Goal: Task Accomplishment & Management: Manage account settings

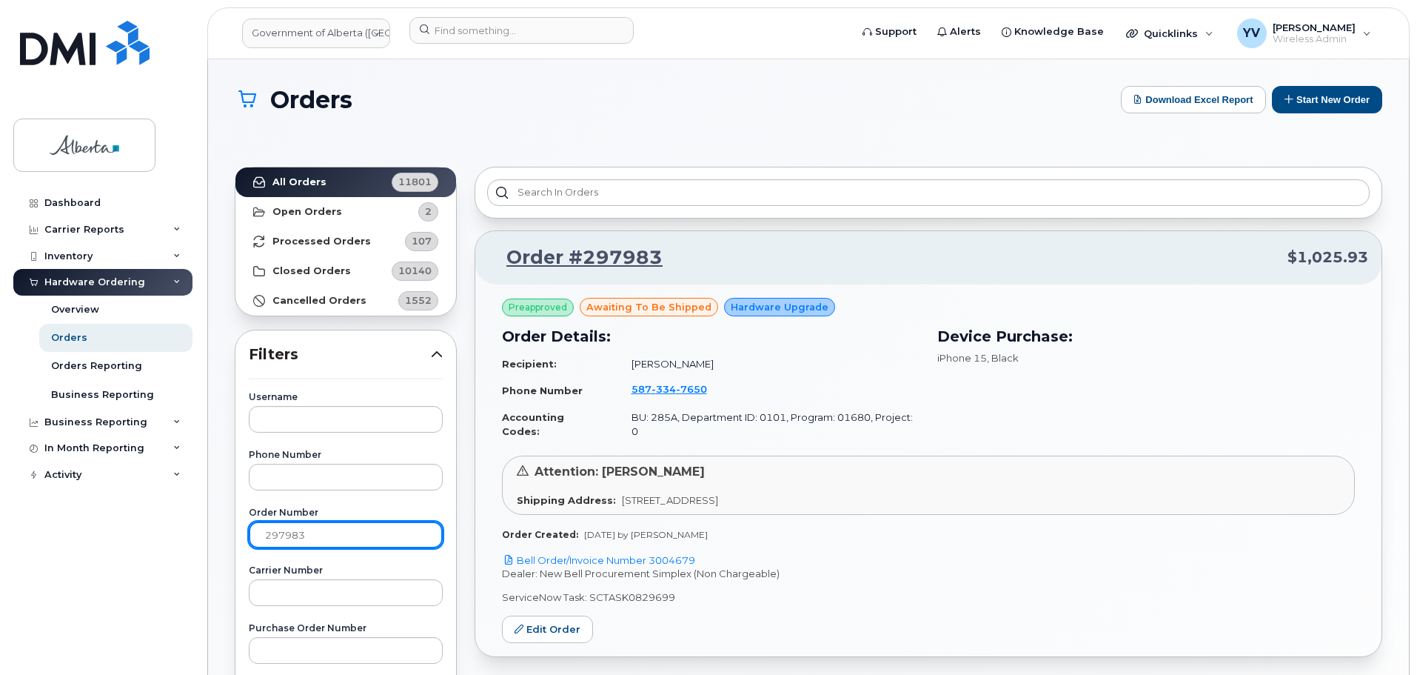
drag, startPoint x: 310, startPoint y: 531, endPoint x: 246, endPoint y: 532, distance: 63.7
paste input "8561"
click at [303, 173] on link "All Orders 11801" at bounding box center [345, 182] width 221 height 30
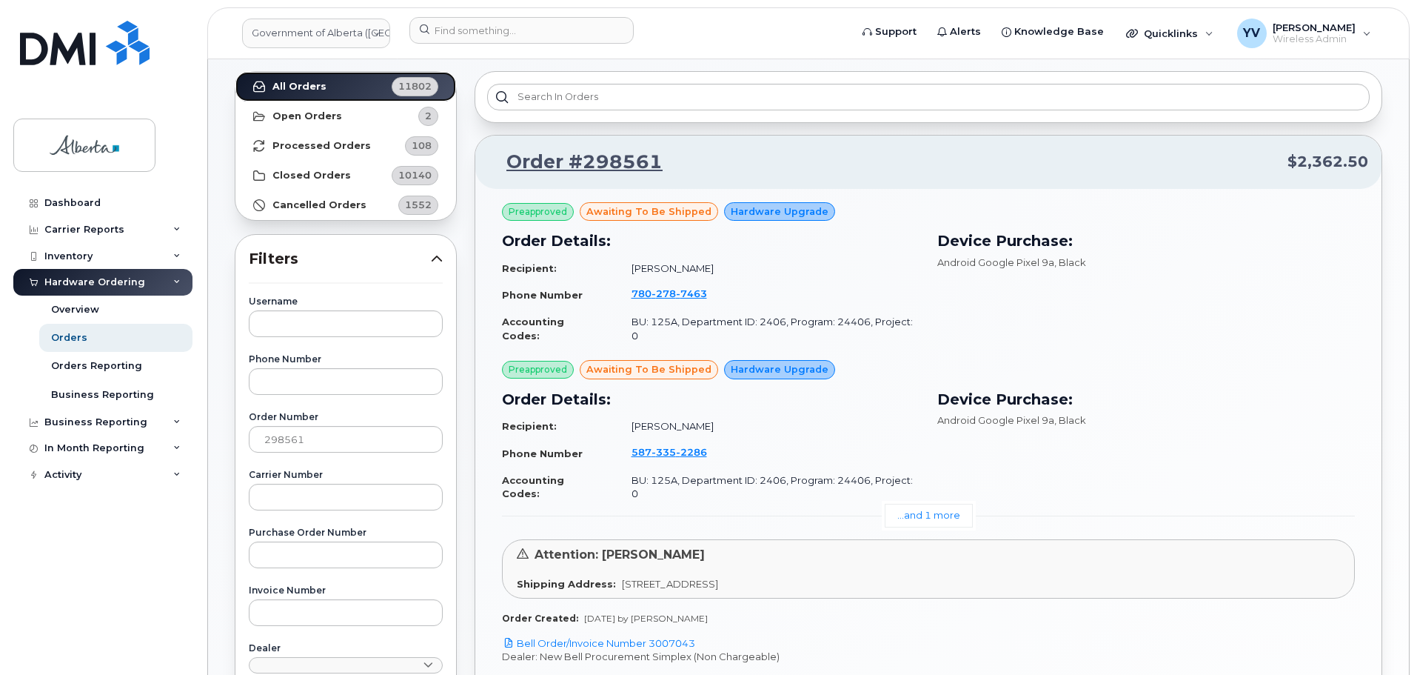
scroll to position [244, 0]
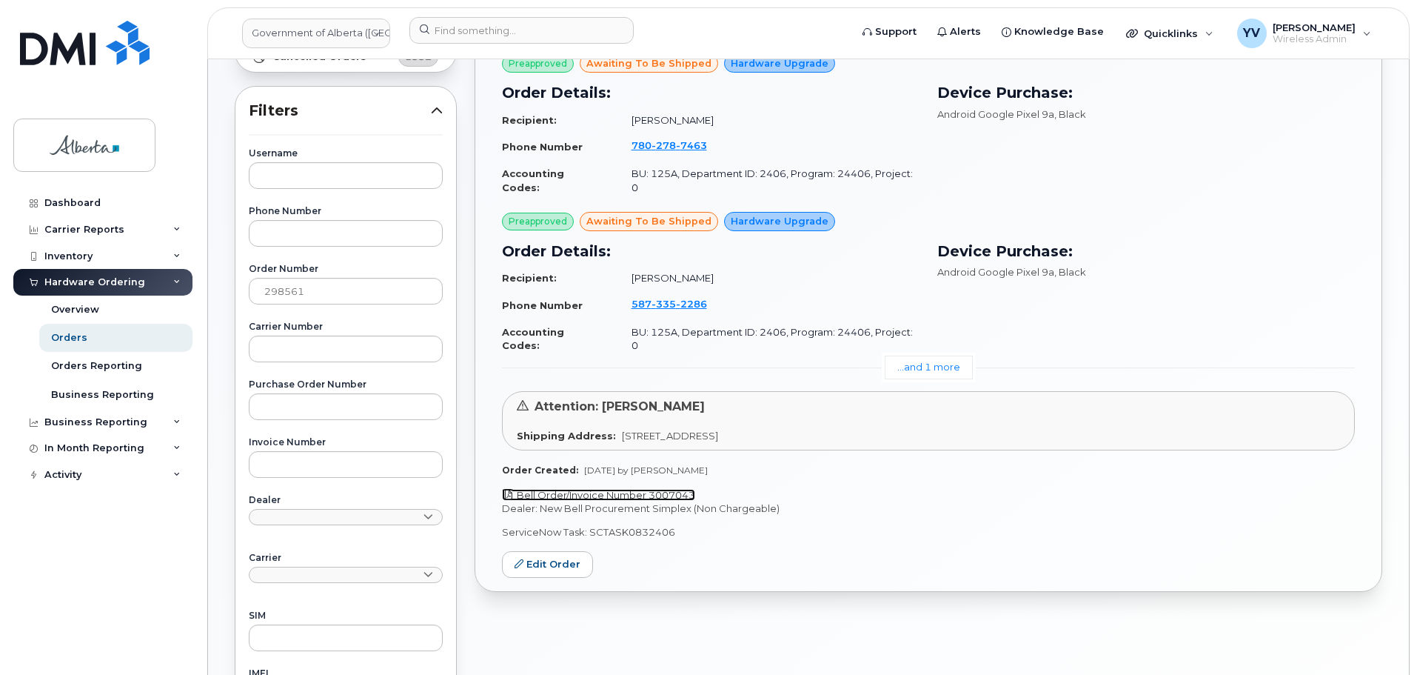
click at [671, 489] on link "Bell Order/Invoice Number 3007043" at bounding box center [598, 495] width 193 height 12
drag, startPoint x: 673, startPoint y: 506, endPoint x: 590, endPoint y: 510, distance: 83.0
click at [590, 525] on p "ServiceNow Task: SCTASK0832406" at bounding box center [928, 532] width 853 height 14
copy p "SCTASK0832406"
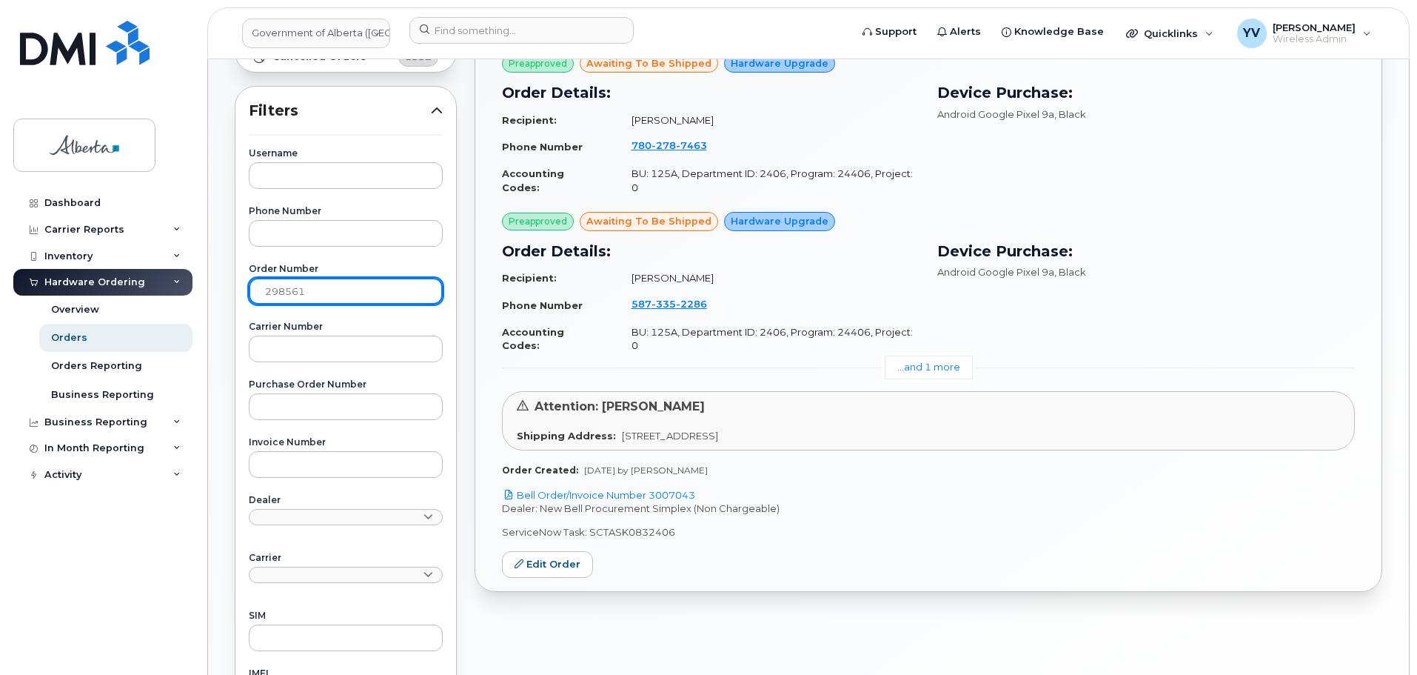
drag, startPoint x: 309, startPoint y: 293, endPoint x: 247, endPoint y: 285, distance: 61.9
click at [247, 285] on div "Username Phone Number Order Number 298561 Carrier Number Purchase Order Number …" at bounding box center [346, 486] width 230 height 675
paste input "85"
click at [263, 291] on input "298585" at bounding box center [346, 291] width 194 height 27
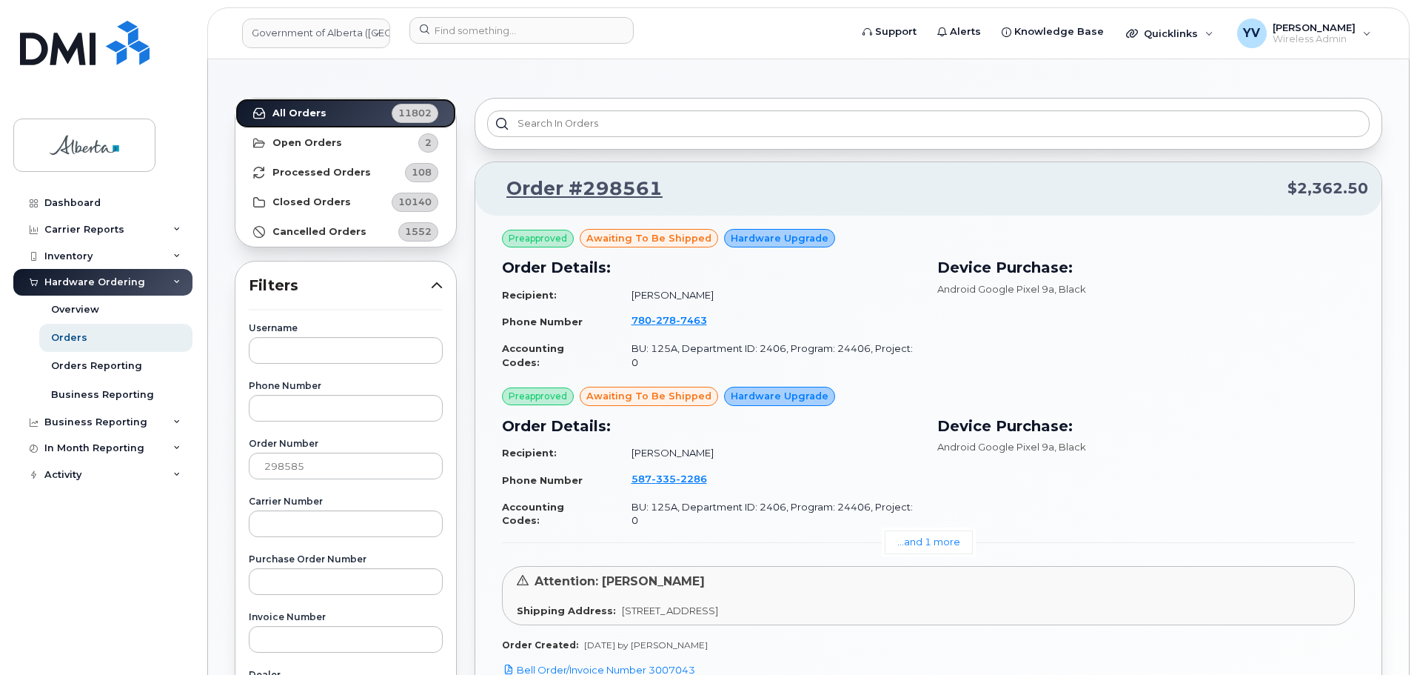
click at [293, 113] on strong "All Orders" at bounding box center [300, 113] width 54 height 12
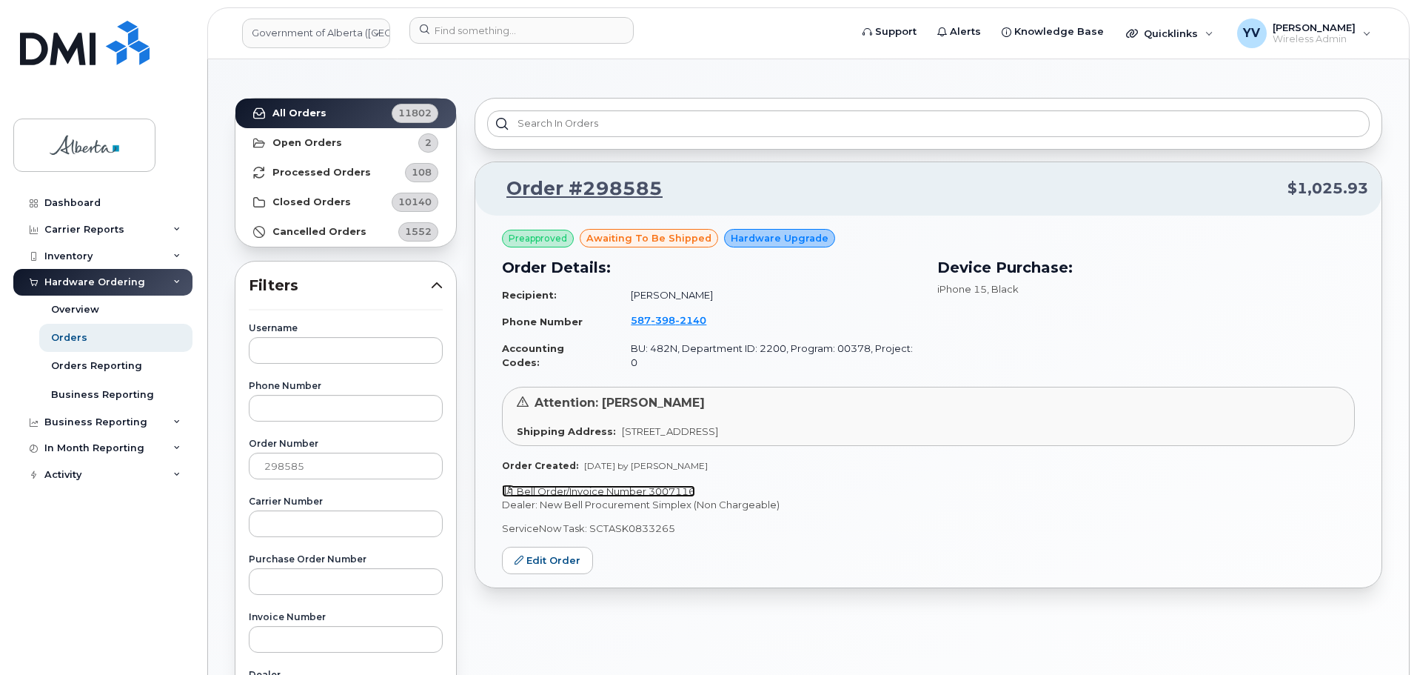
click at [679, 485] on link "Bell Order/Invoice Number 3007116" at bounding box center [598, 491] width 193 height 12
drag, startPoint x: 672, startPoint y: 512, endPoint x: 585, endPoint y: 515, distance: 87.5
click at [585, 521] on p "ServiceNow Task: SCTASK0833265" at bounding box center [928, 528] width 853 height 14
copy p "SCTASK0833265"
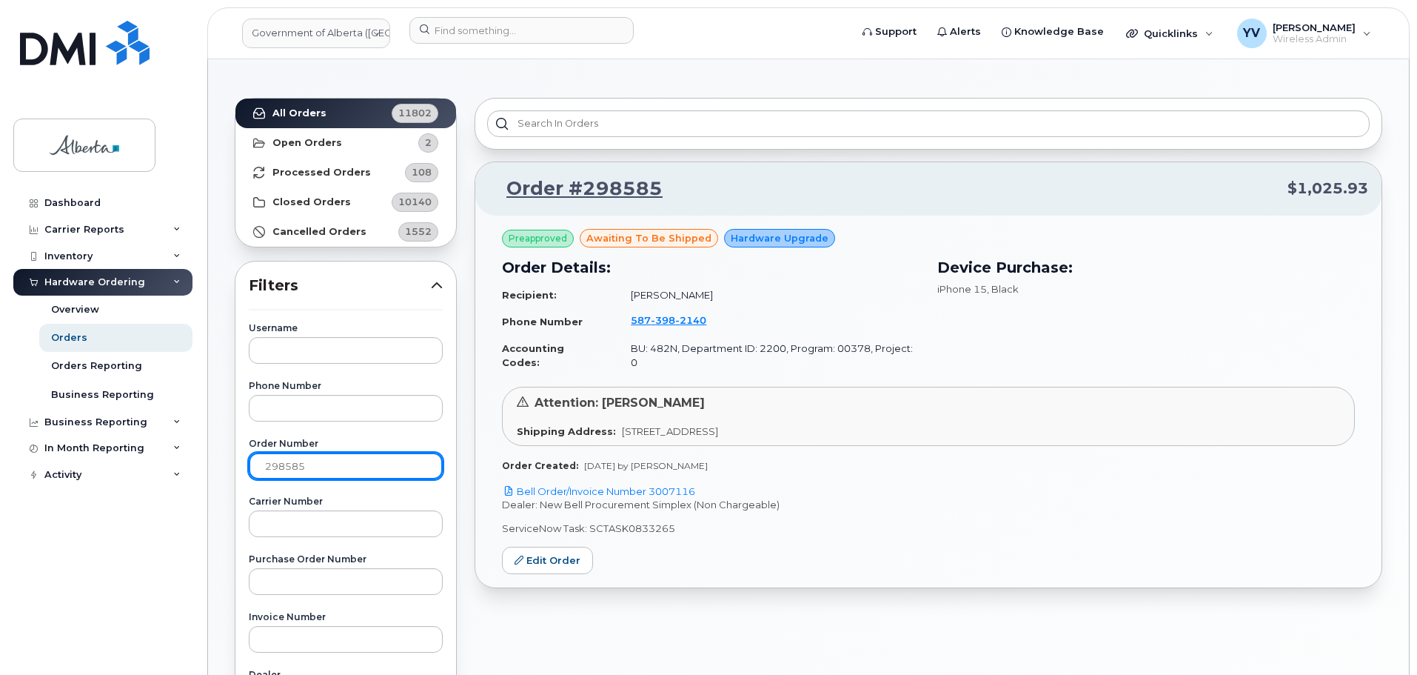
drag, startPoint x: 315, startPoint y: 465, endPoint x: 241, endPoint y: 469, distance: 74.9
click at [241, 469] on div "Username Phone Number Order Number 298585 Carrier Number Purchase Order Number …" at bounding box center [346, 661] width 230 height 675
paste input "01"
type input "298015"
click at [292, 104] on link "All Orders 11802" at bounding box center [345, 113] width 221 height 30
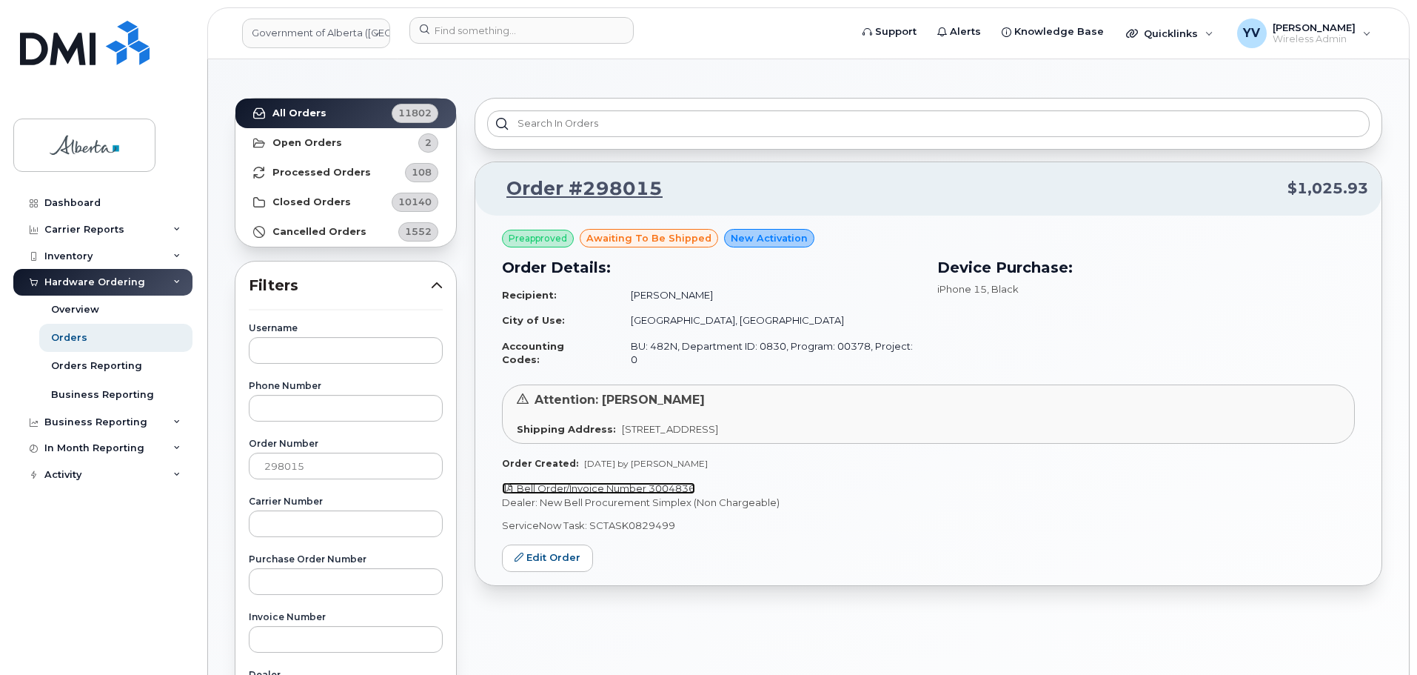
click at [680, 482] on link "Bell Order/Invoice Number 3004836" at bounding box center [598, 488] width 193 height 12
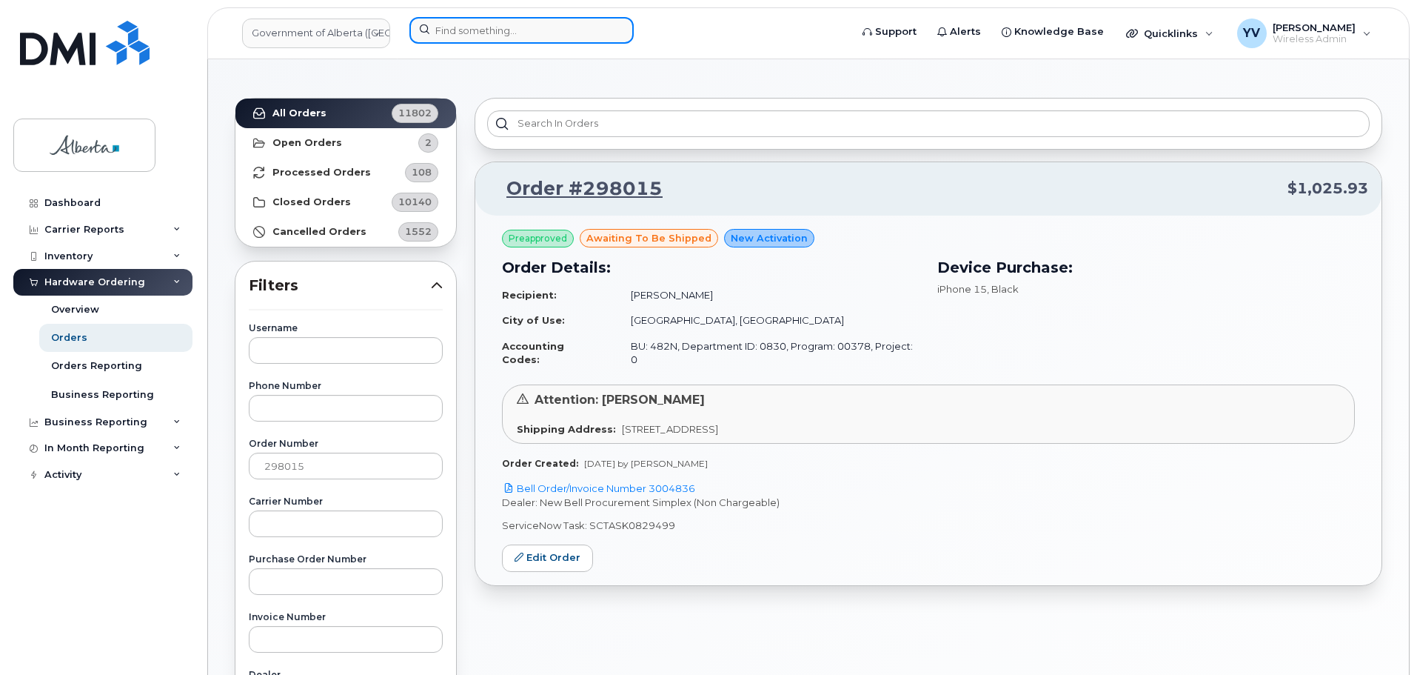
click at [467, 24] on input at bounding box center [522, 30] width 224 height 27
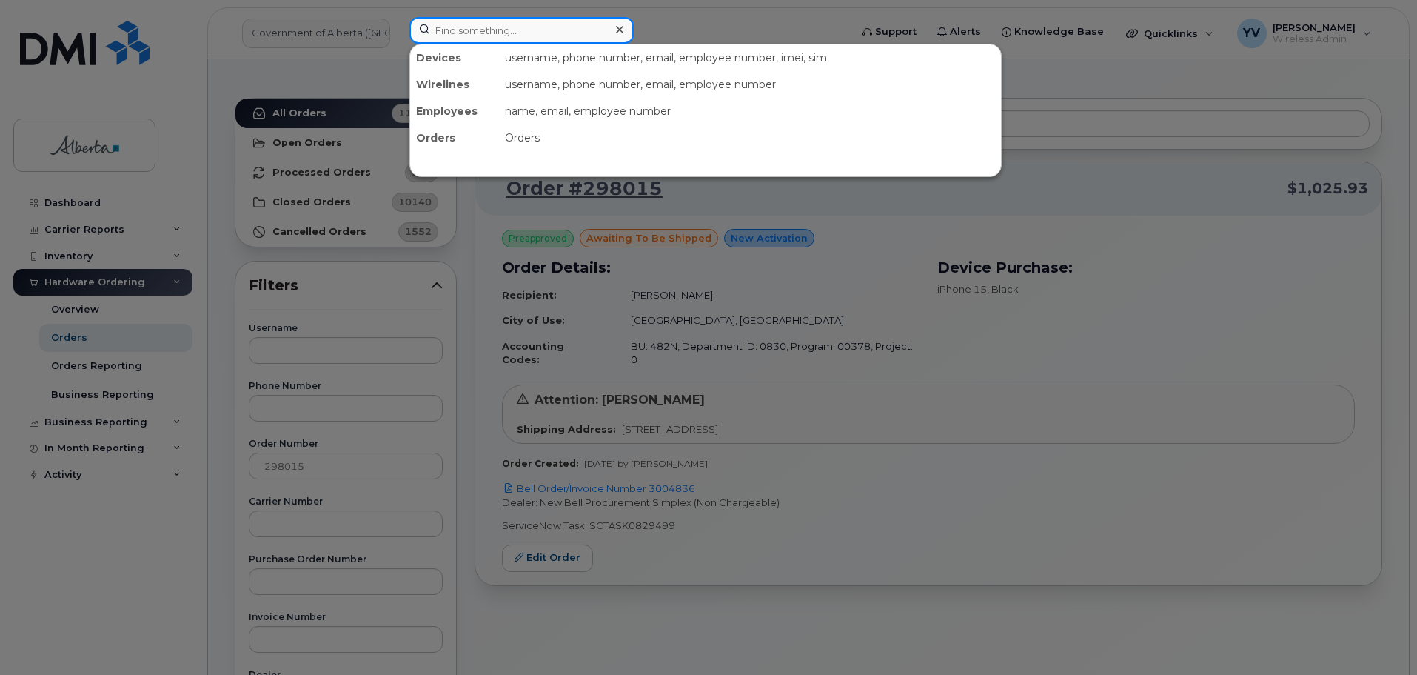
paste input "7805475287"
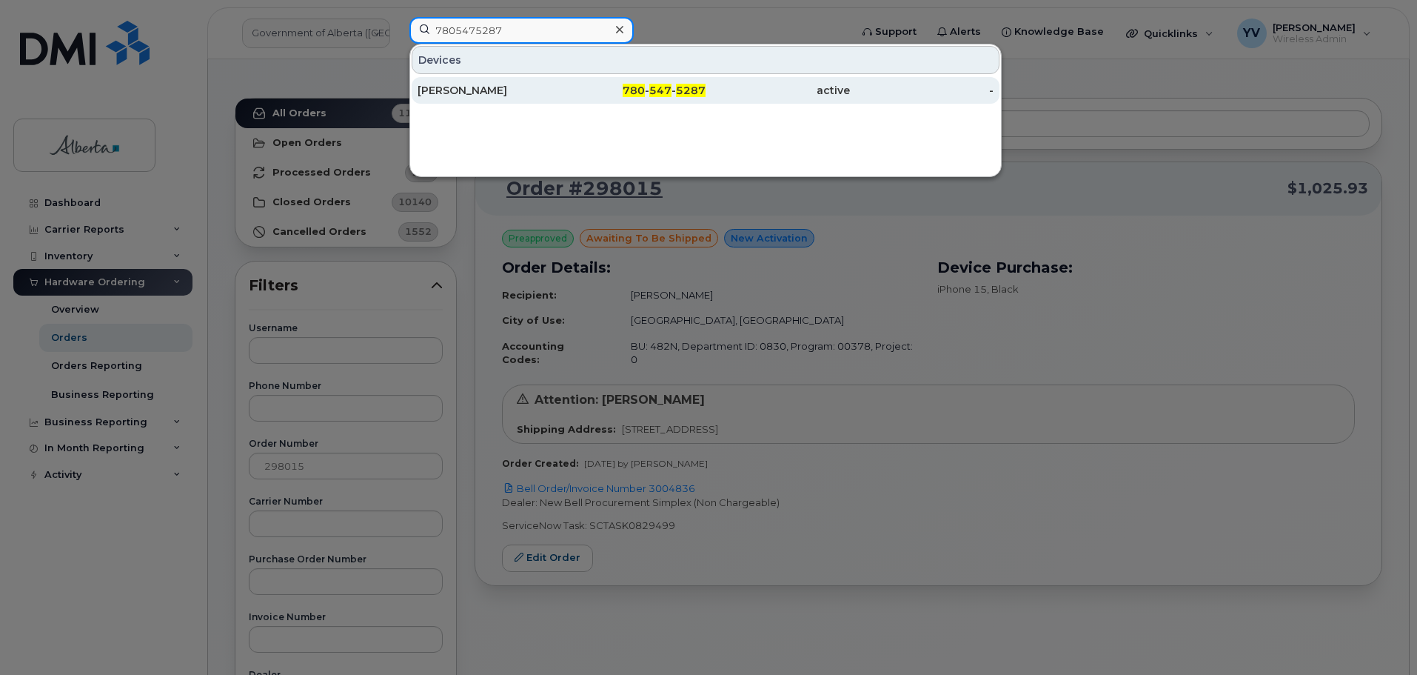
type input "7805475287"
click at [695, 89] on span "5287" at bounding box center [691, 90] width 30 height 13
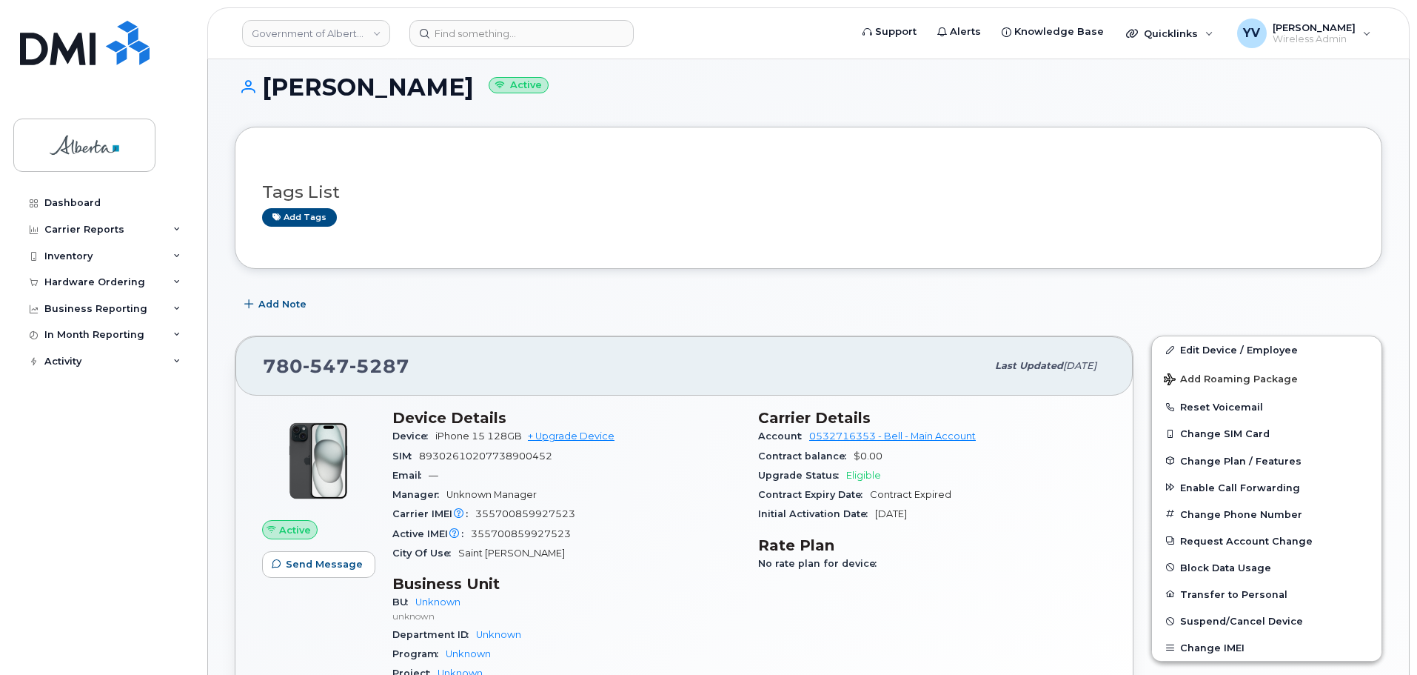
scroll to position [90, 0]
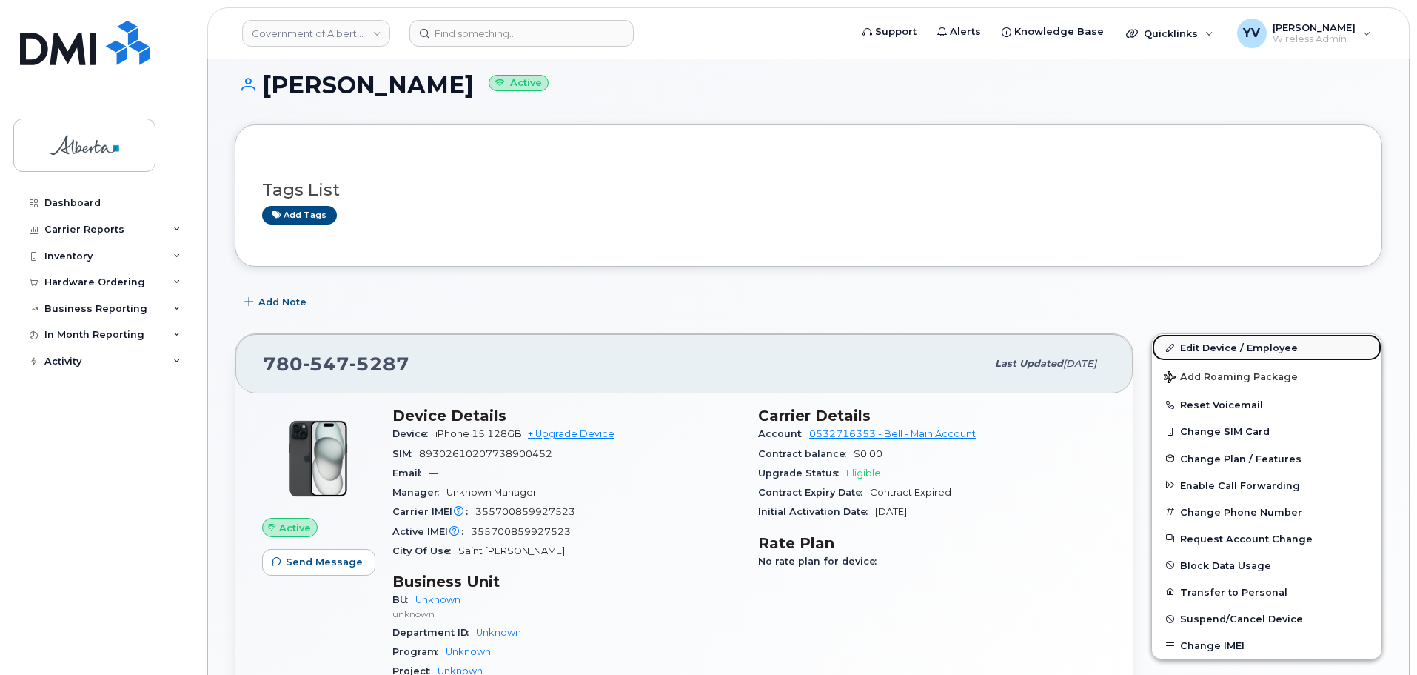
click at [1200, 344] on link "Edit Device / Employee" at bounding box center [1267, 347] width 230 height 27
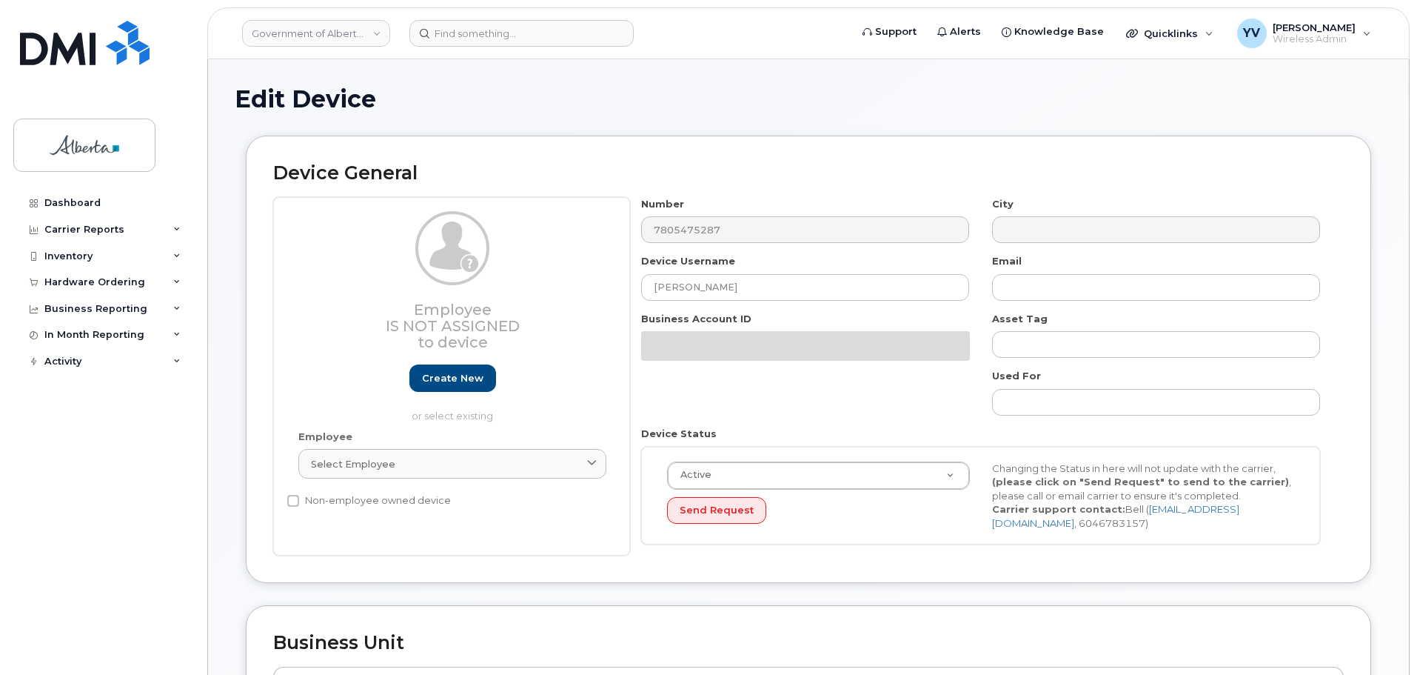
select select "4100854"
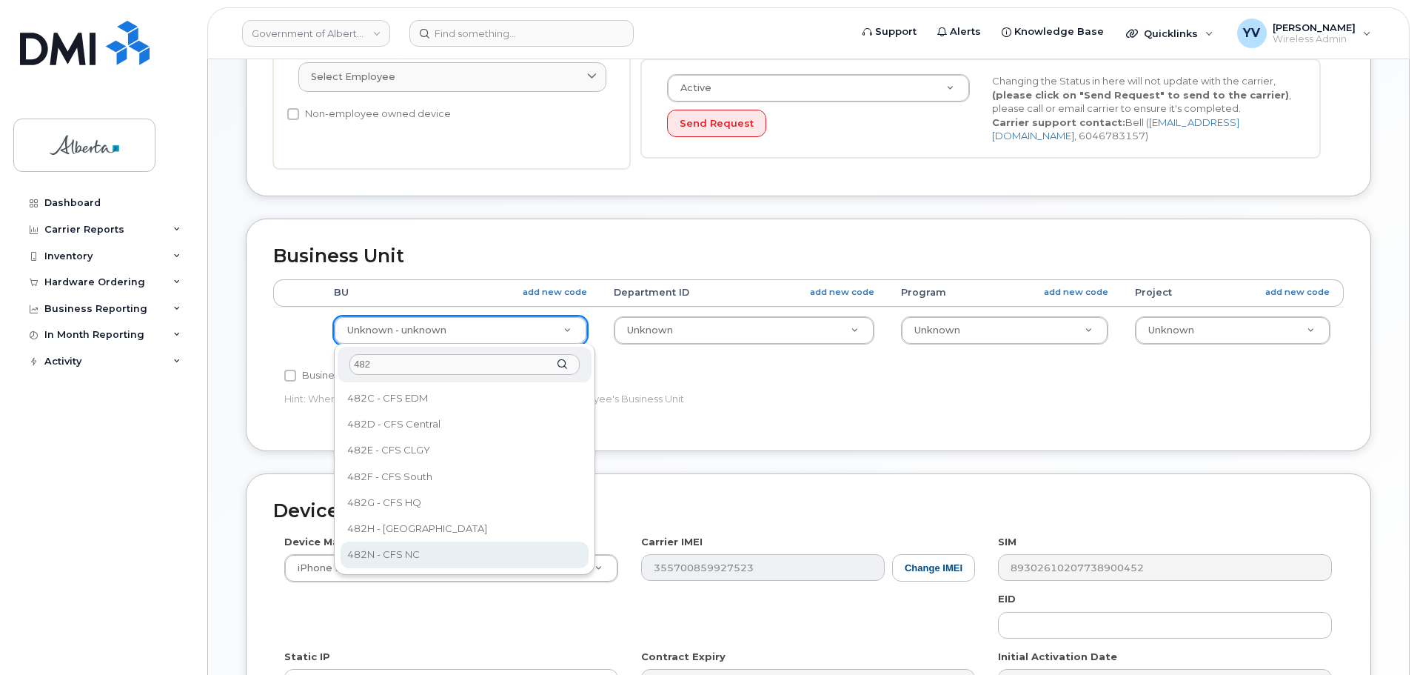
type input "482"
select select "4749731"
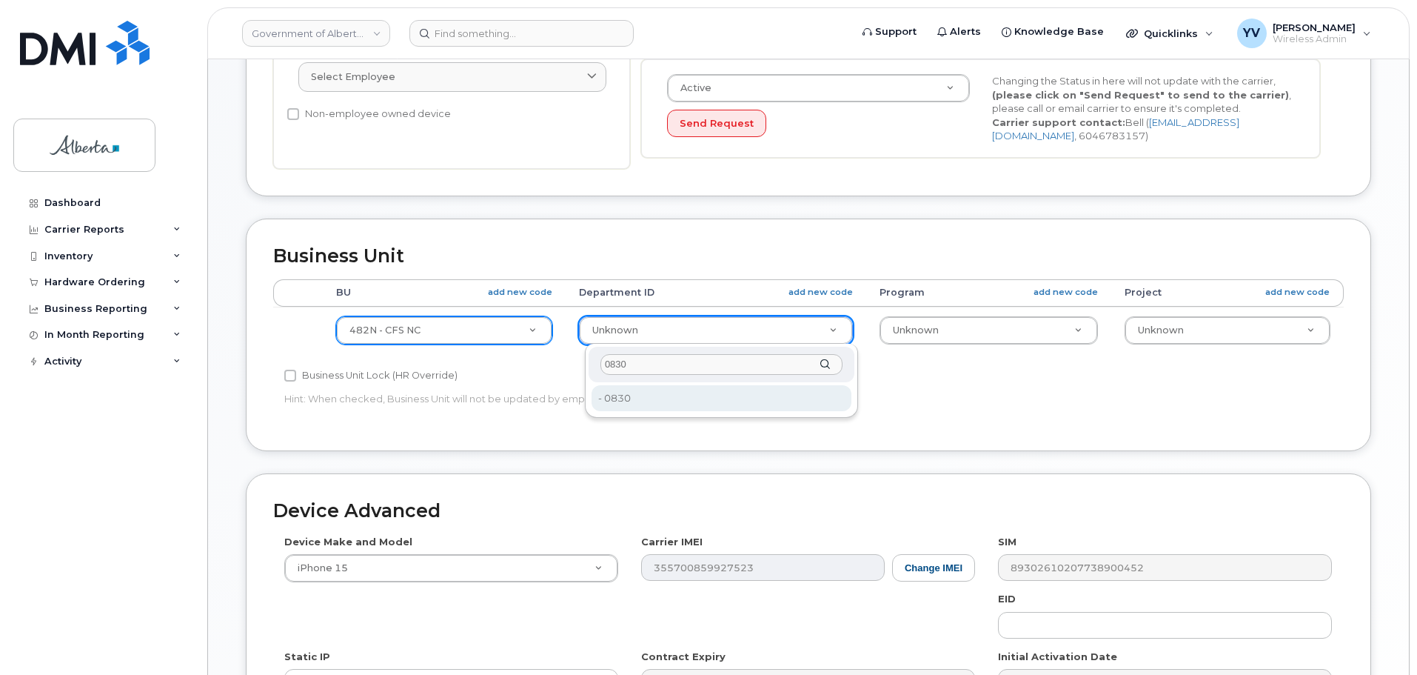
type input "0830"
type input "4752409"
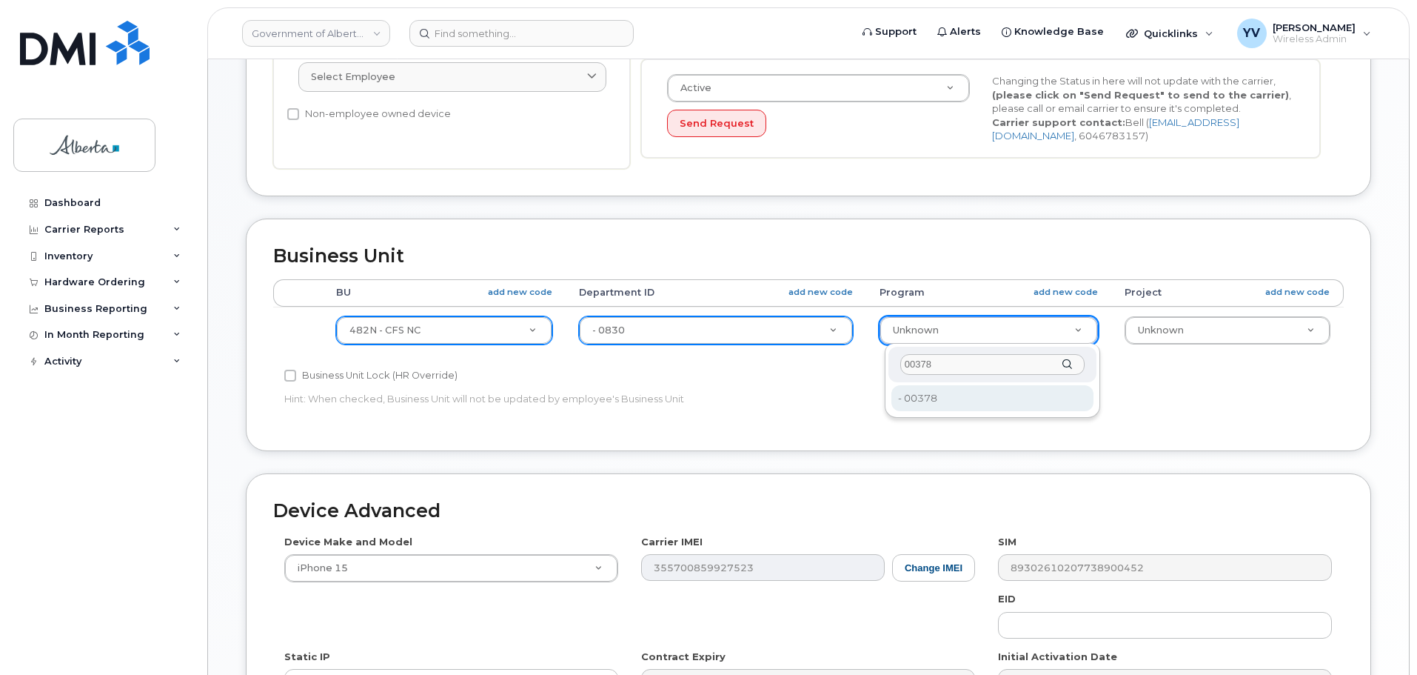
type input "00378"
type input "4124524"
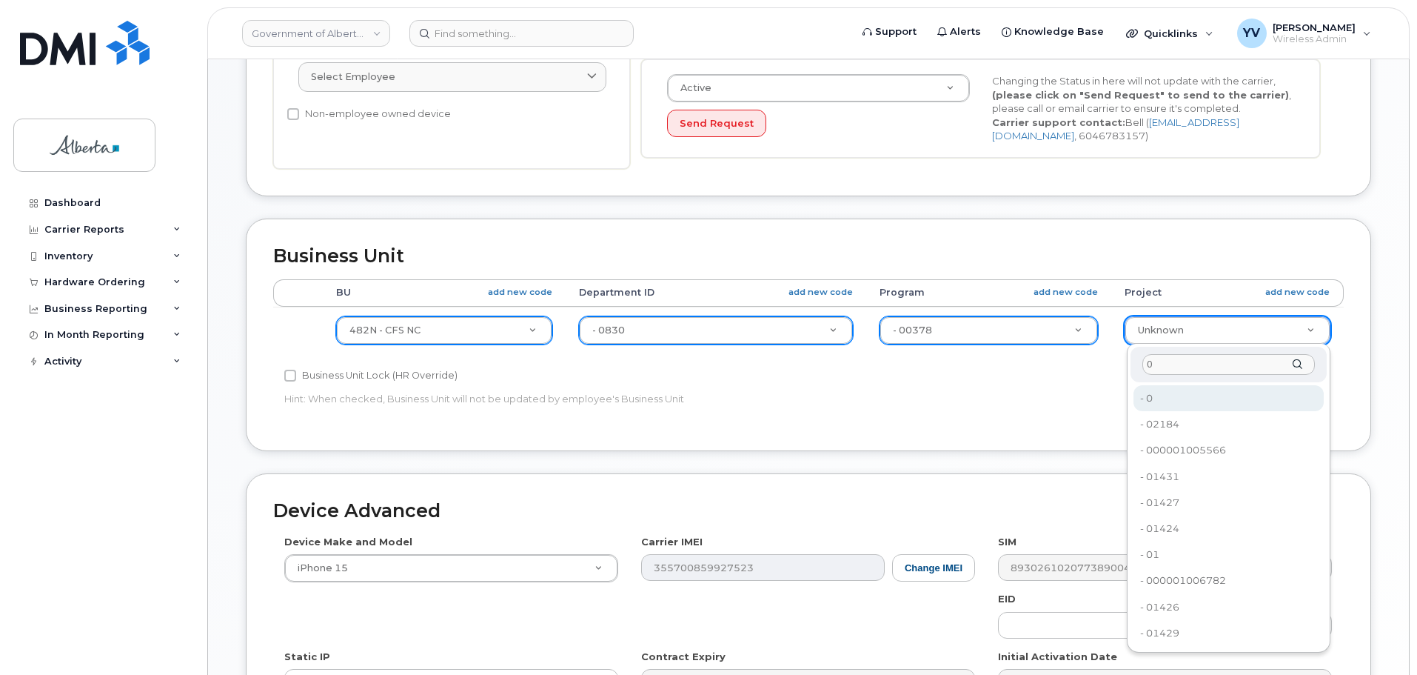
type input "0"
type input "4753728"
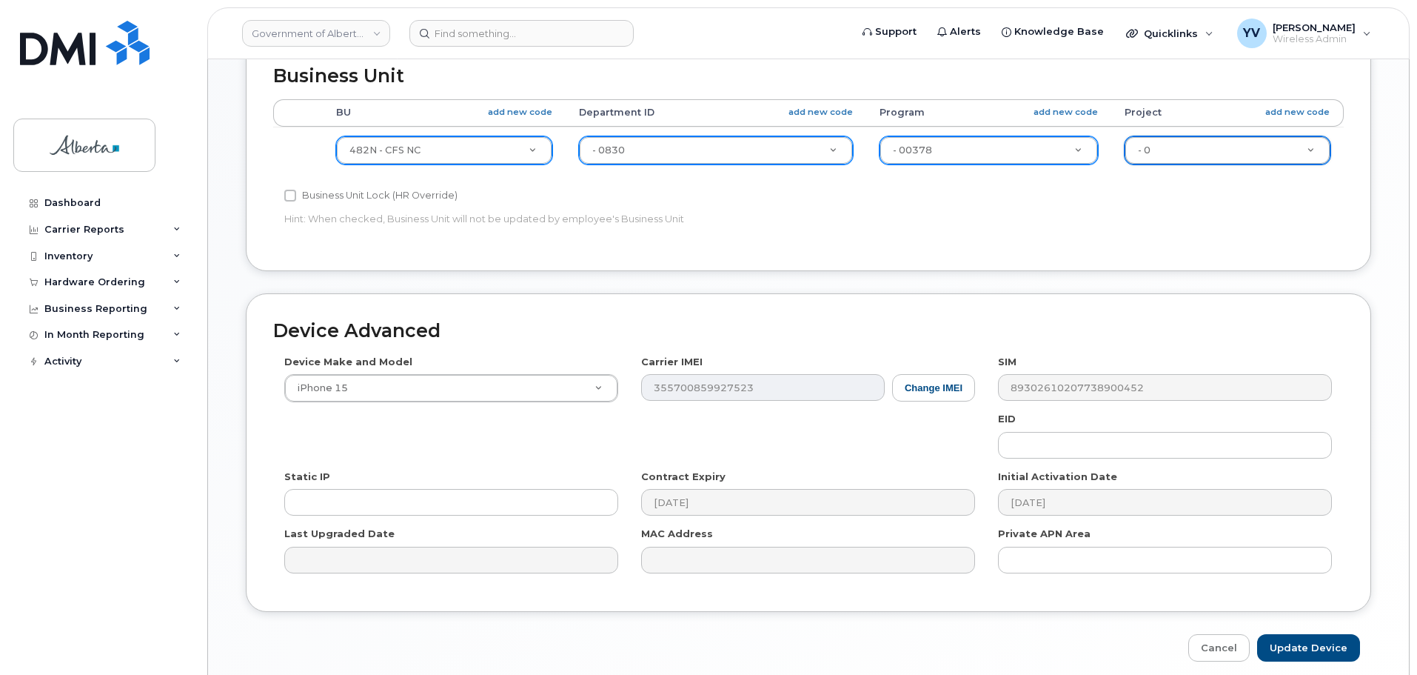
scroll to position [215, 0]
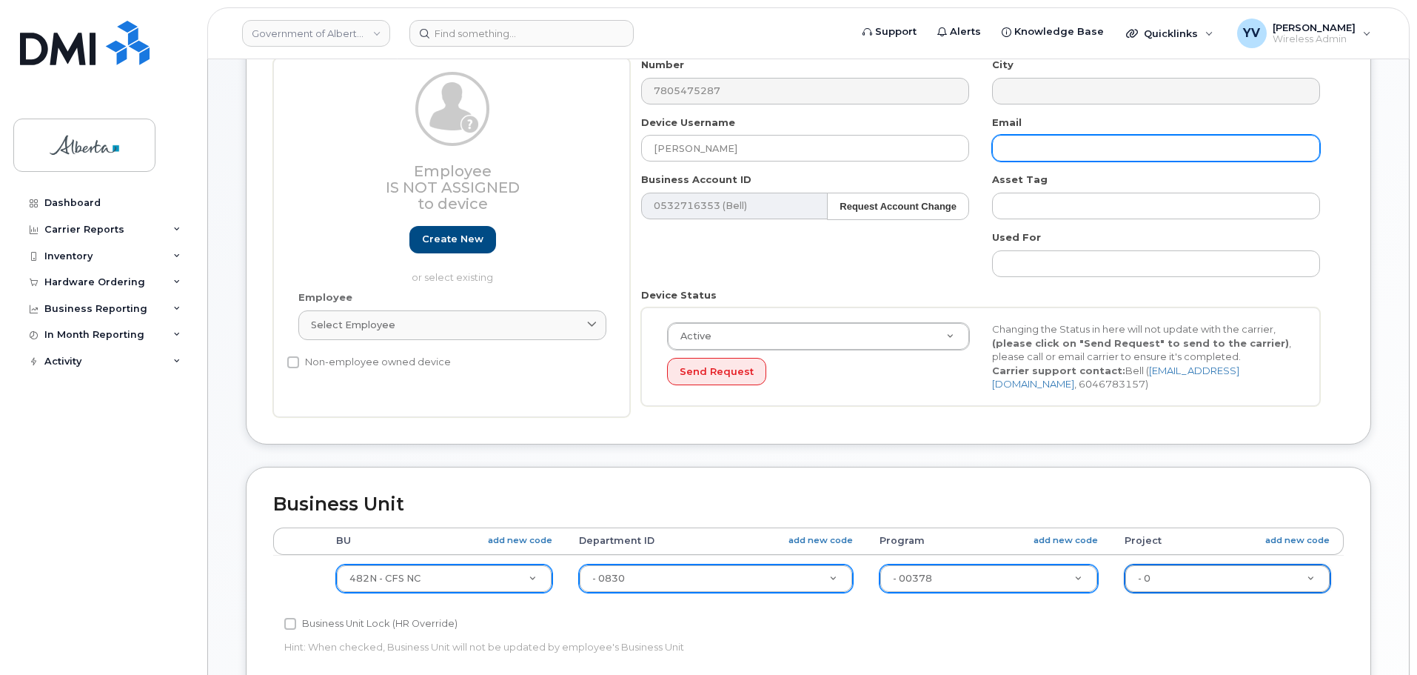
click at [1014, 151] on input "text" at bounding box center [1156, 148] width 328 height 27
paste input "[PERSON_NAME][EMAIL_ADDRESS][PERSON_NAME][DOMAIN_NAME]"
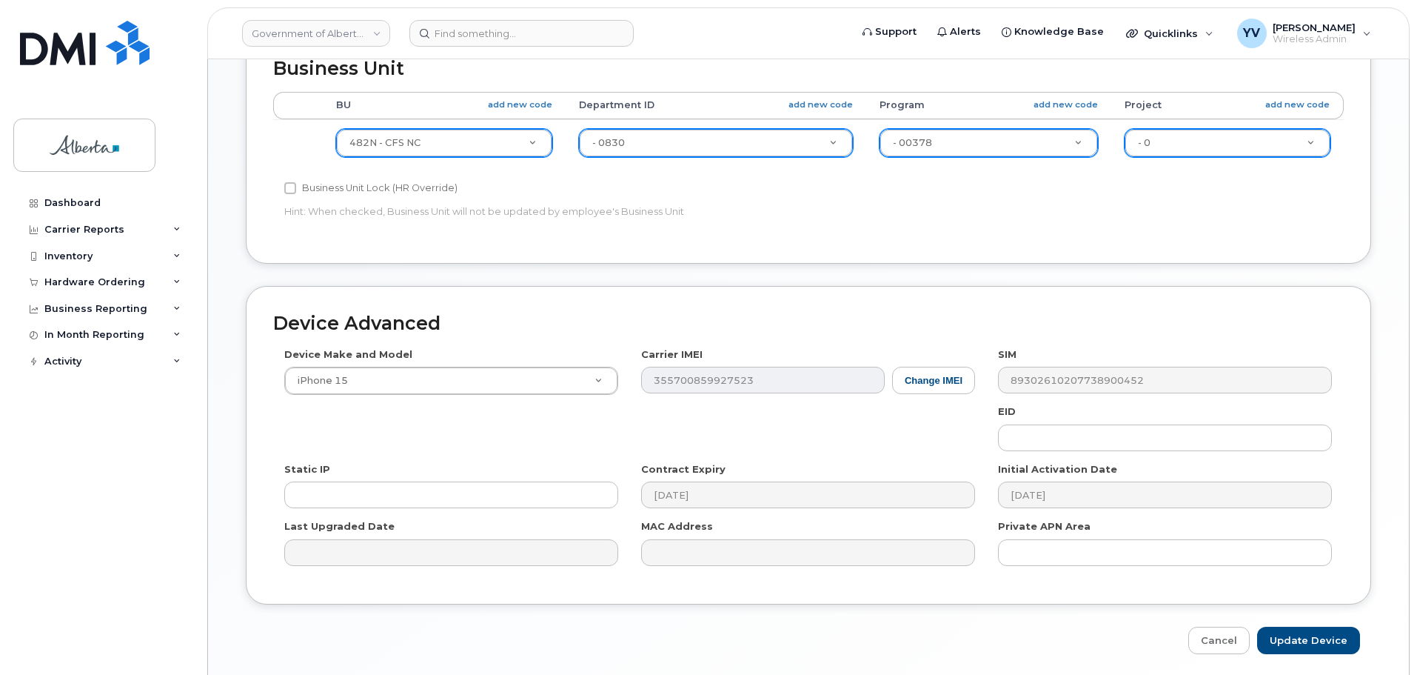
scroll to position [704, 0]
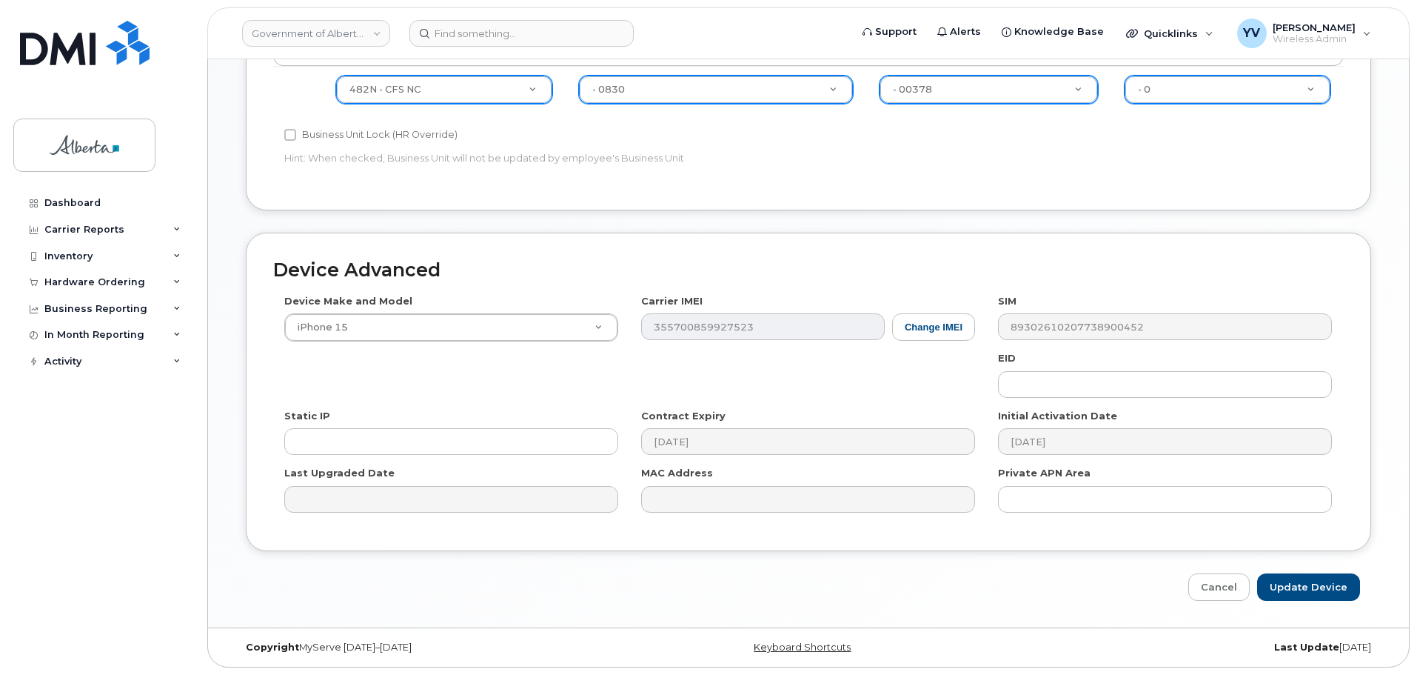
type input "[PERSON_NAME][EMAIL_ADDRESS][PERSON_NAME][DOMAIN_NAME]"
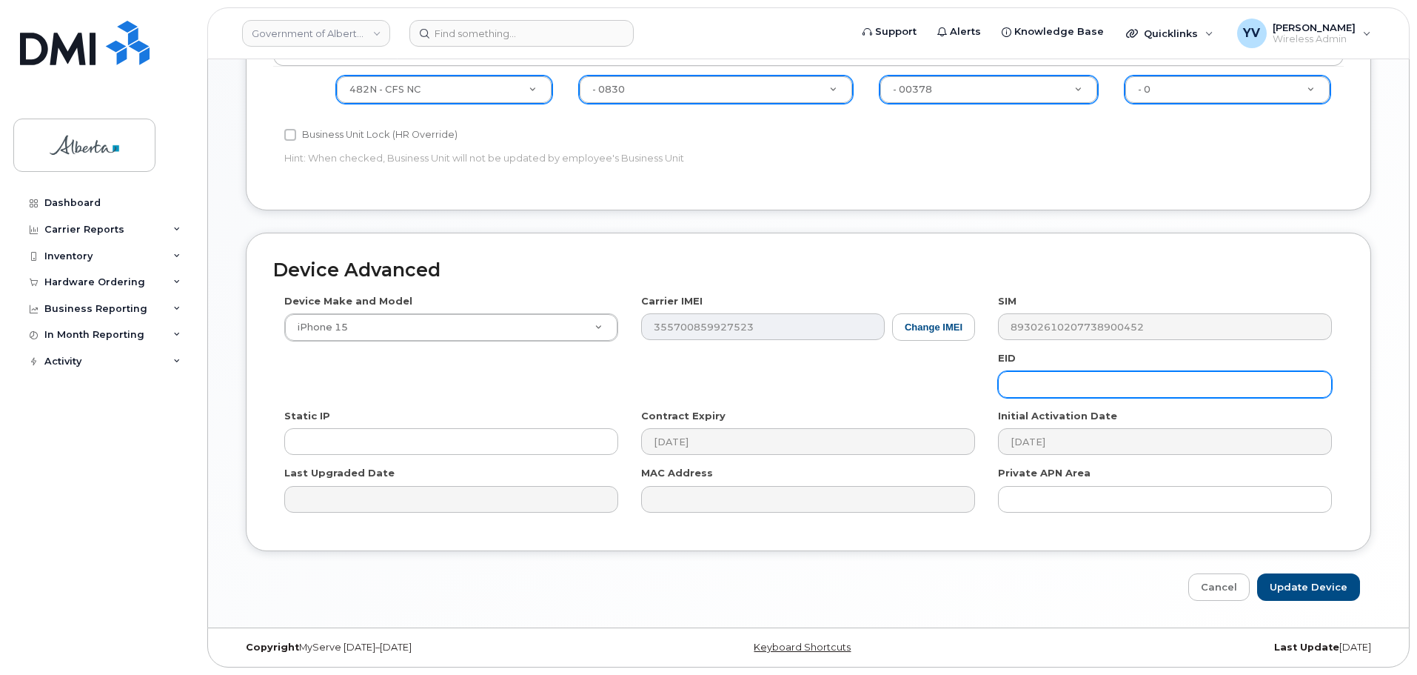
click at [1026, 380] on input "text" at bounding box center [1165, 384] width 334 height 27
paste input "89049032007208882600189414432932"
type input "89049032007208882600189414432932"
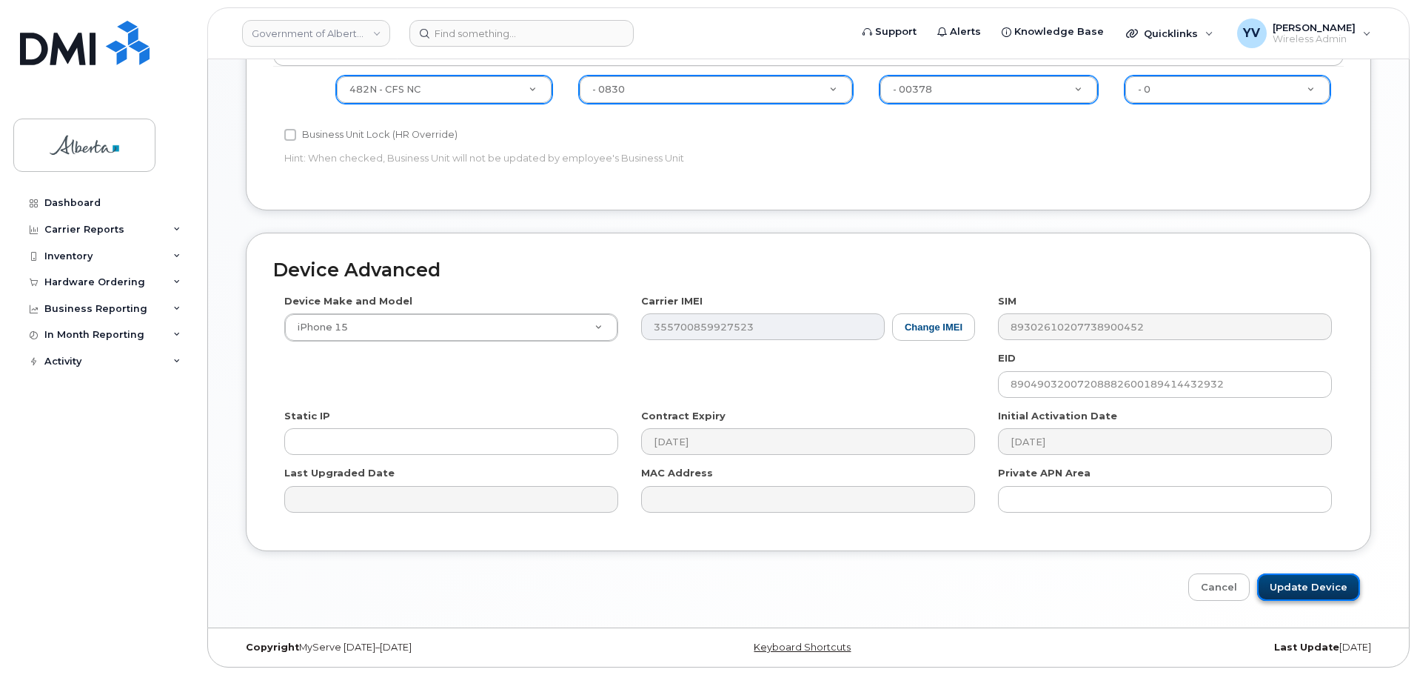
click at [1283, 585] on input "Update Device" at bounding box center [1308, 586] width 103 height 27
type input "Saving..."
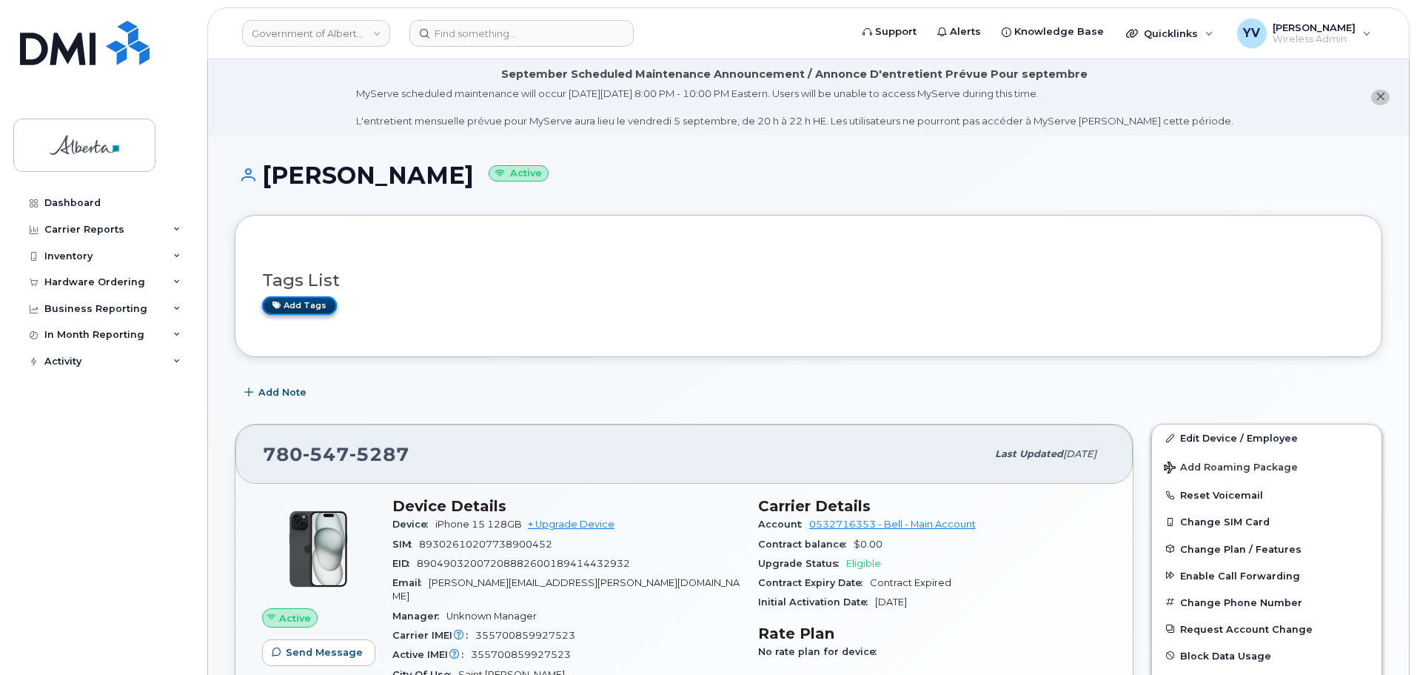
click at [304, 298] on link "Add tags" at bounding box center [299, 305] width 75 height 19
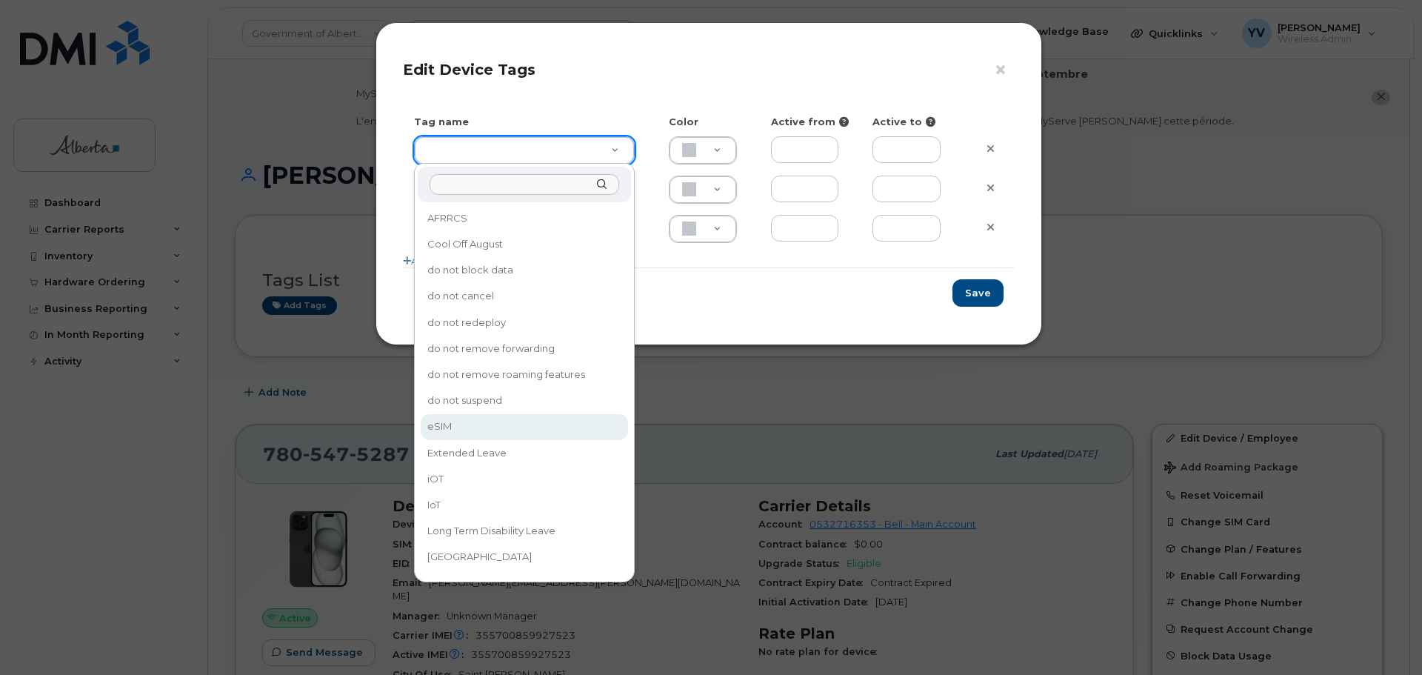
type input "eSIM"
type input "D6CDC1"
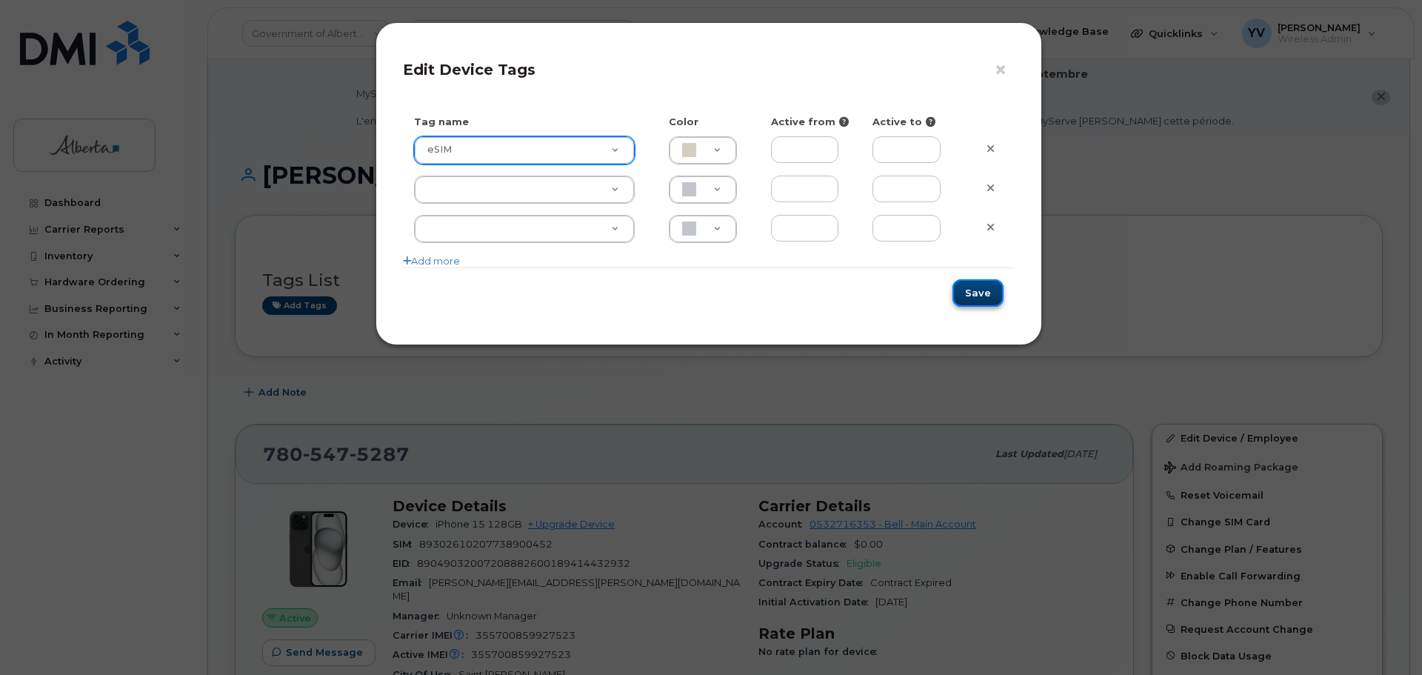
click at [970, 291] on button "Save" at bounding box center [977, 292] width 51 height 27
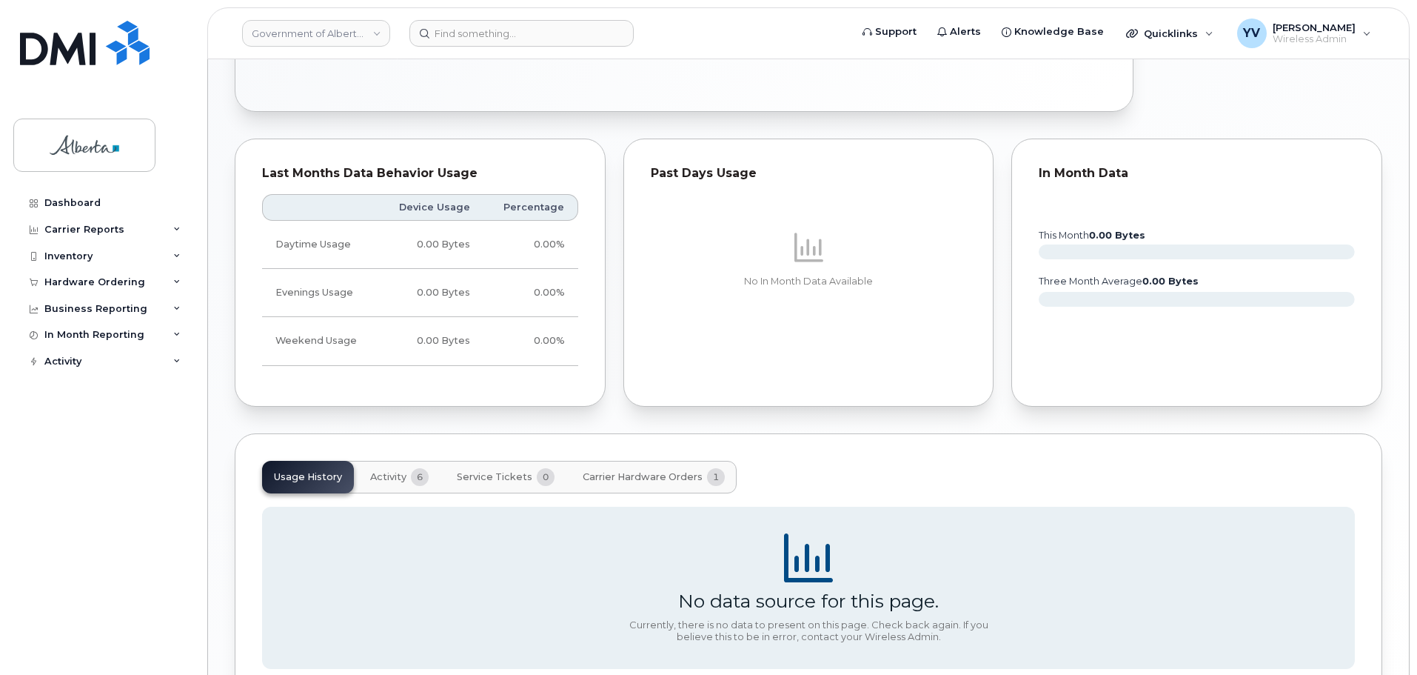
scroll to position [786, 0]
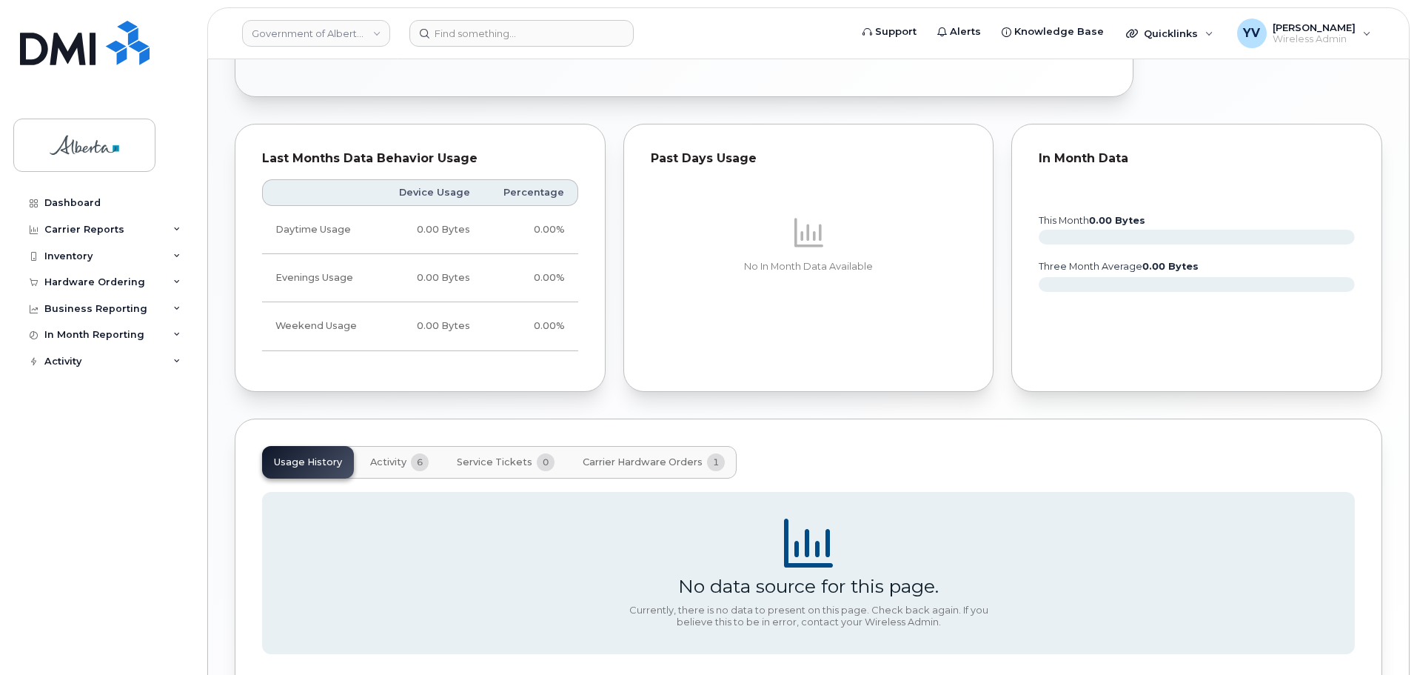
click at [632, 456] on span "Carrier Hardware Orders" at bounding box center [643, 462] width 120 height 12
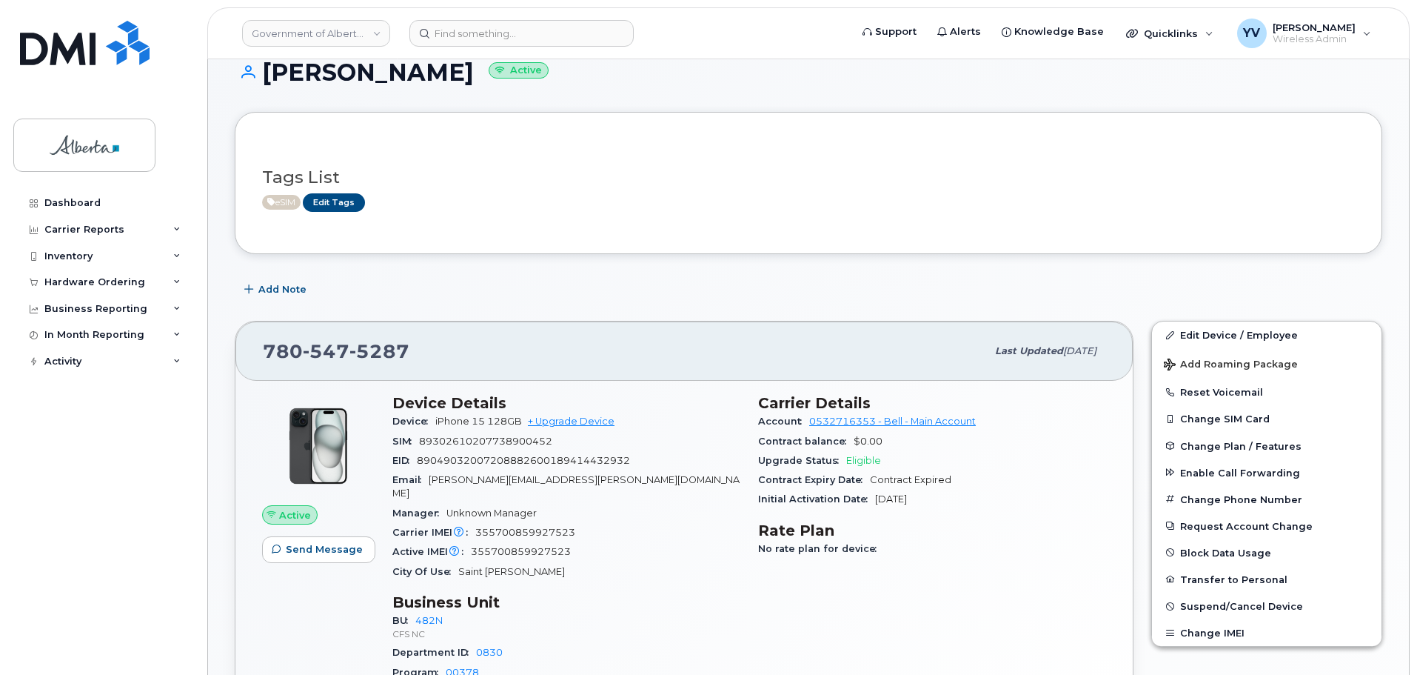
scroll to position [87, 0]
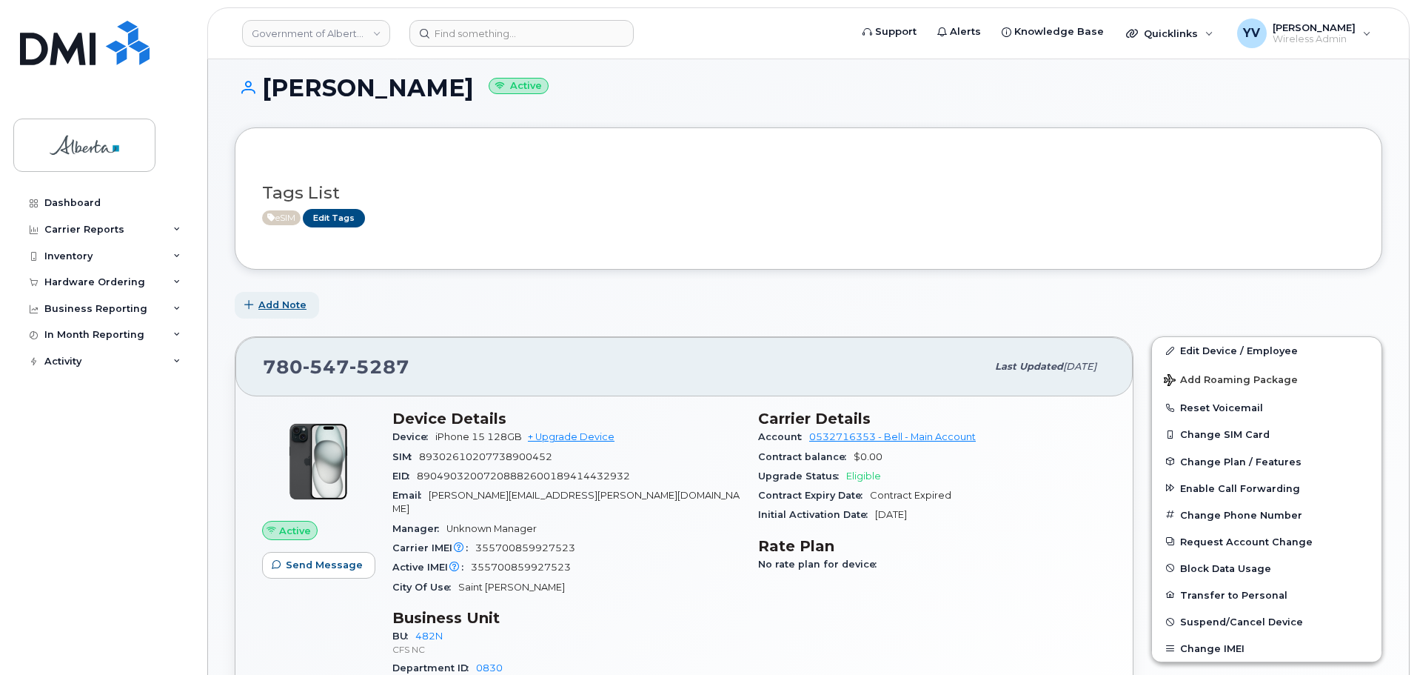
click at [278, 302] on span "Add Note" at bounding box center [282, 305] width 48 height 14
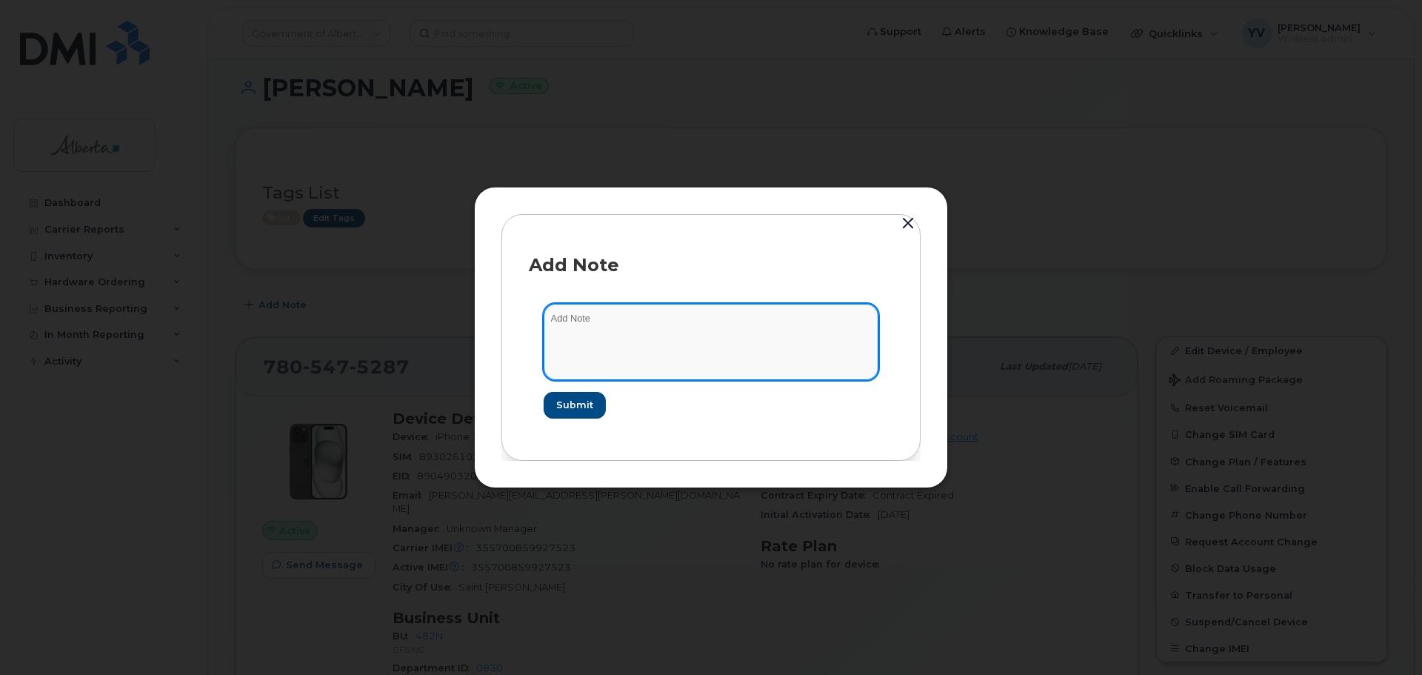
click at [558, 319] on textarea at bounding box center [711, 342] width 335 height 76
paste textarea "SCTASK0829499"
paste textarea "Device Plan New - (1) St. [PERSON_NAME] Order No.298015 Bell order 3004836 eSIM"
type textarea "SCTASK0829499 Device Plan New - (1) St. [PERSON_NAME] Order No.298015 Bell orde…"
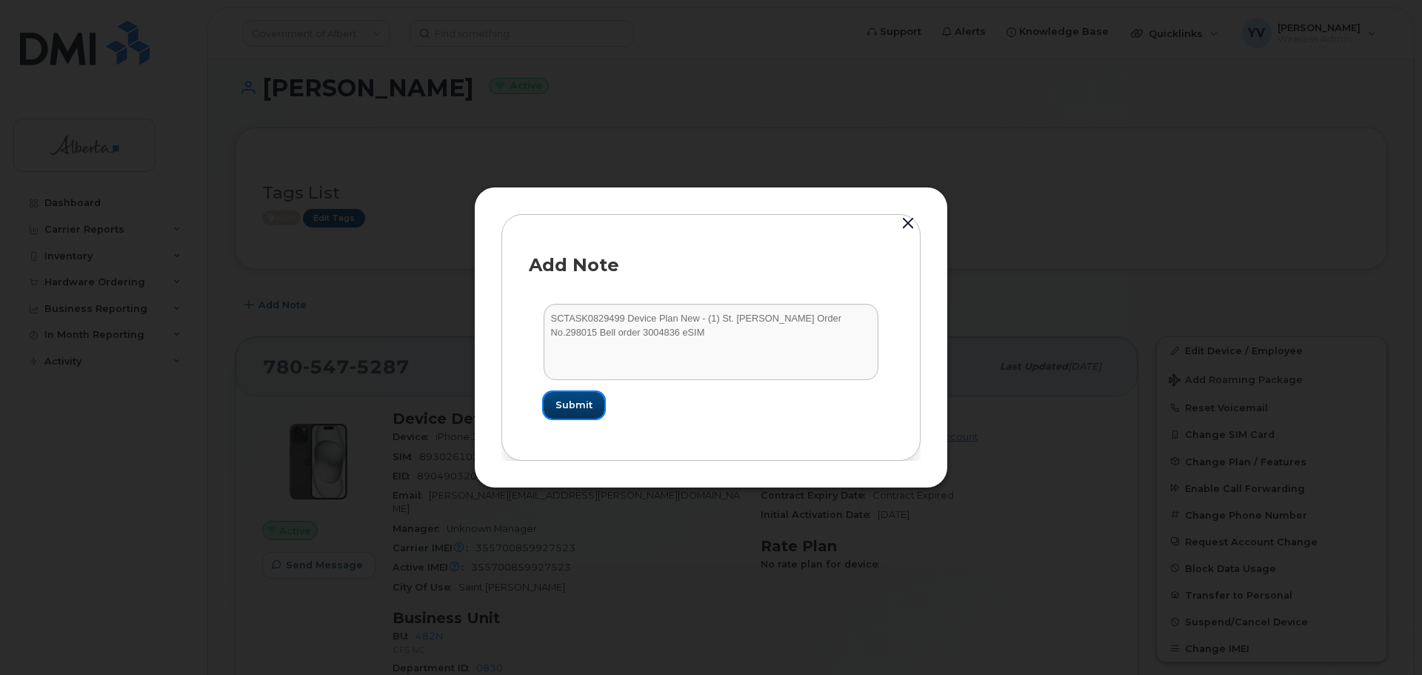
click at [567, 401] on span "Submit" at bounding box center [573, 405] width 37 height 14
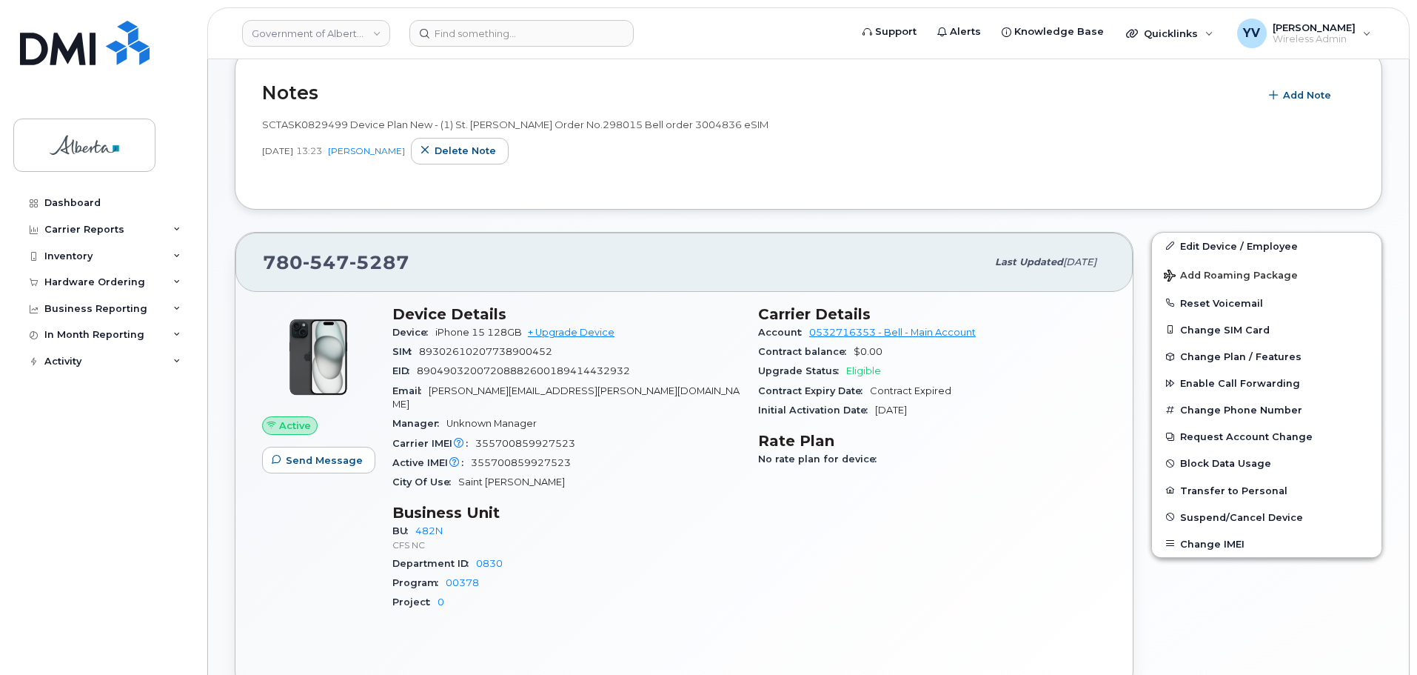
scroll to position [335, 0]
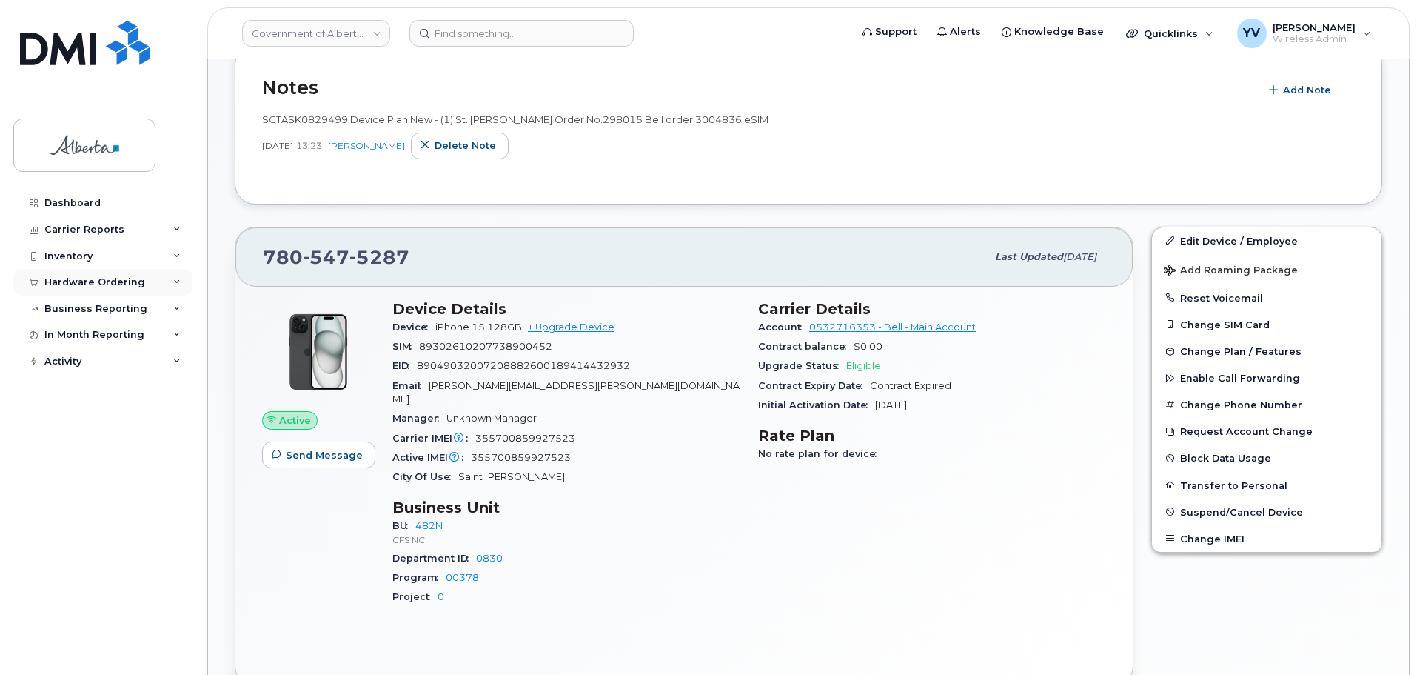
click at [84, 281] on div "Hardware Ordering" at bounding box center [94, 282] width 101 height 12
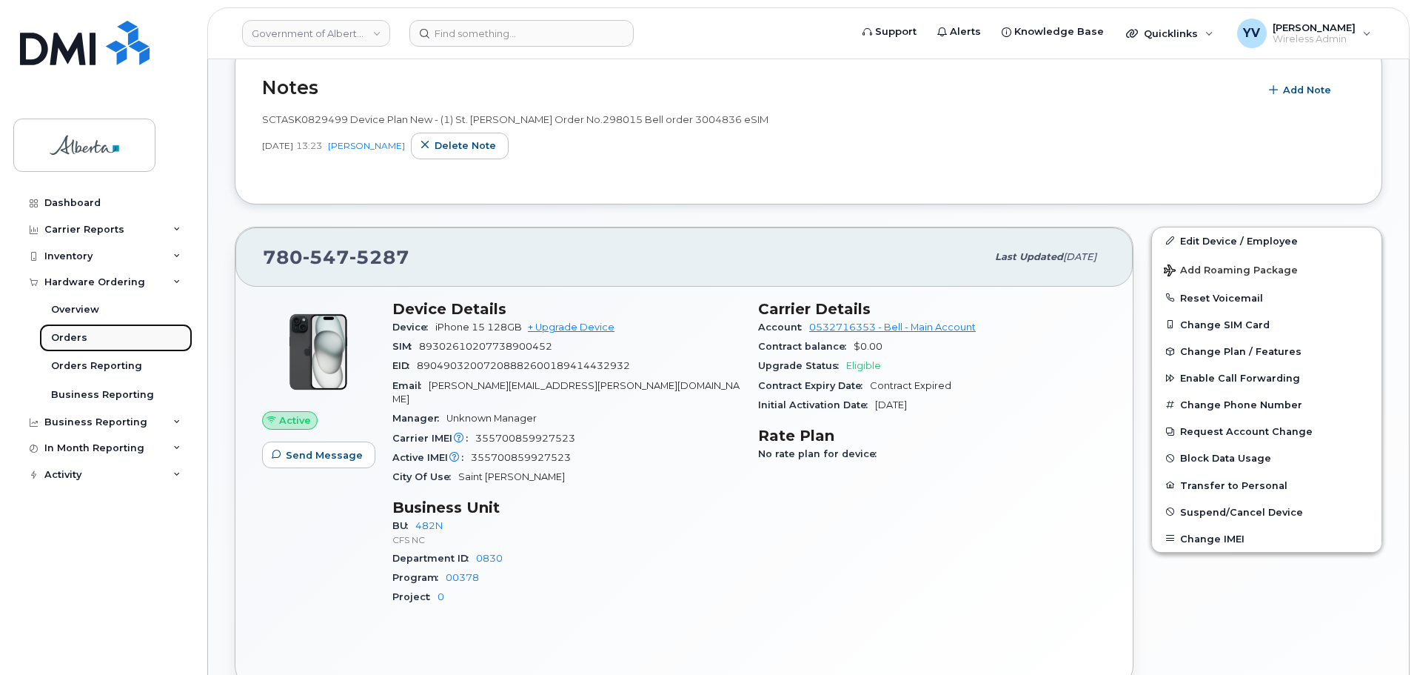
click at [57, 330] on link "Orders" at bounding box center [115, 338] width 153 height 28
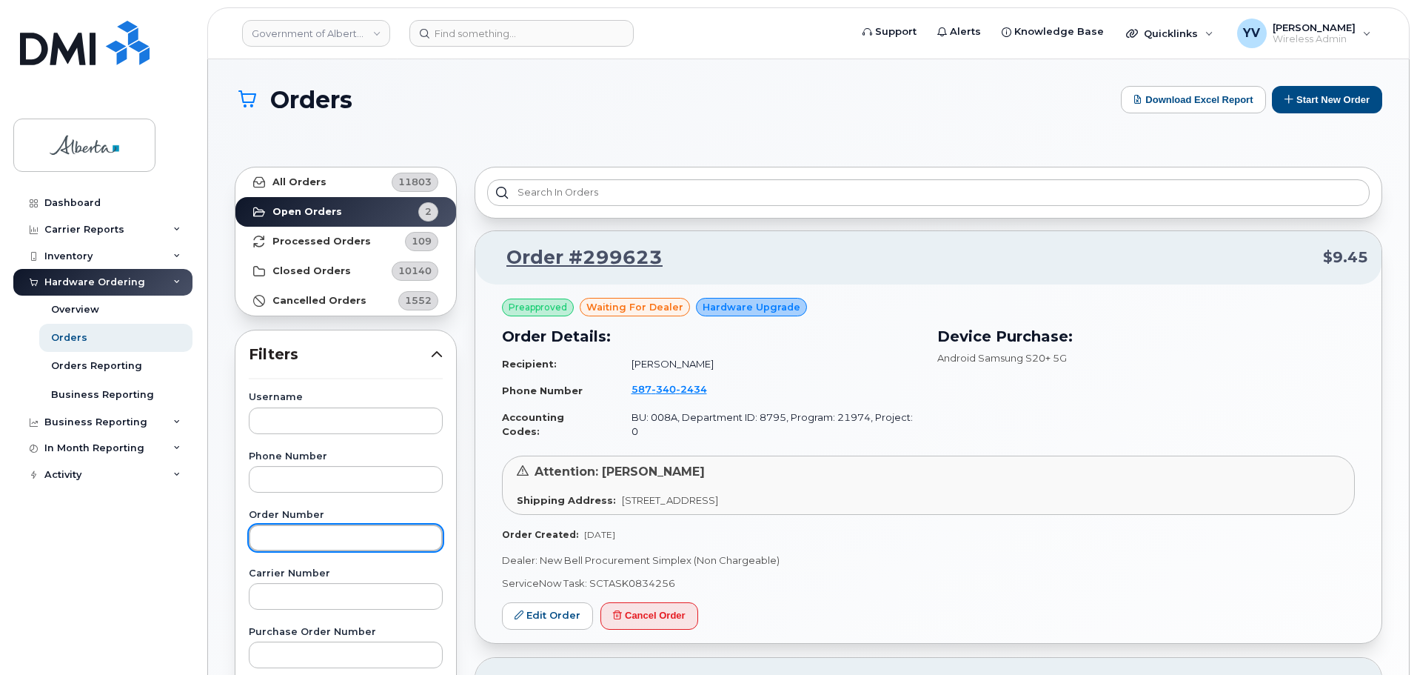
click at [270, 540] on input "text" at bounding box center [346, 537] width 194 height 27
paste input "298106"
click at [292, 180] on strong "All Orders" at bounding box center [300, 182] width 54 height 12
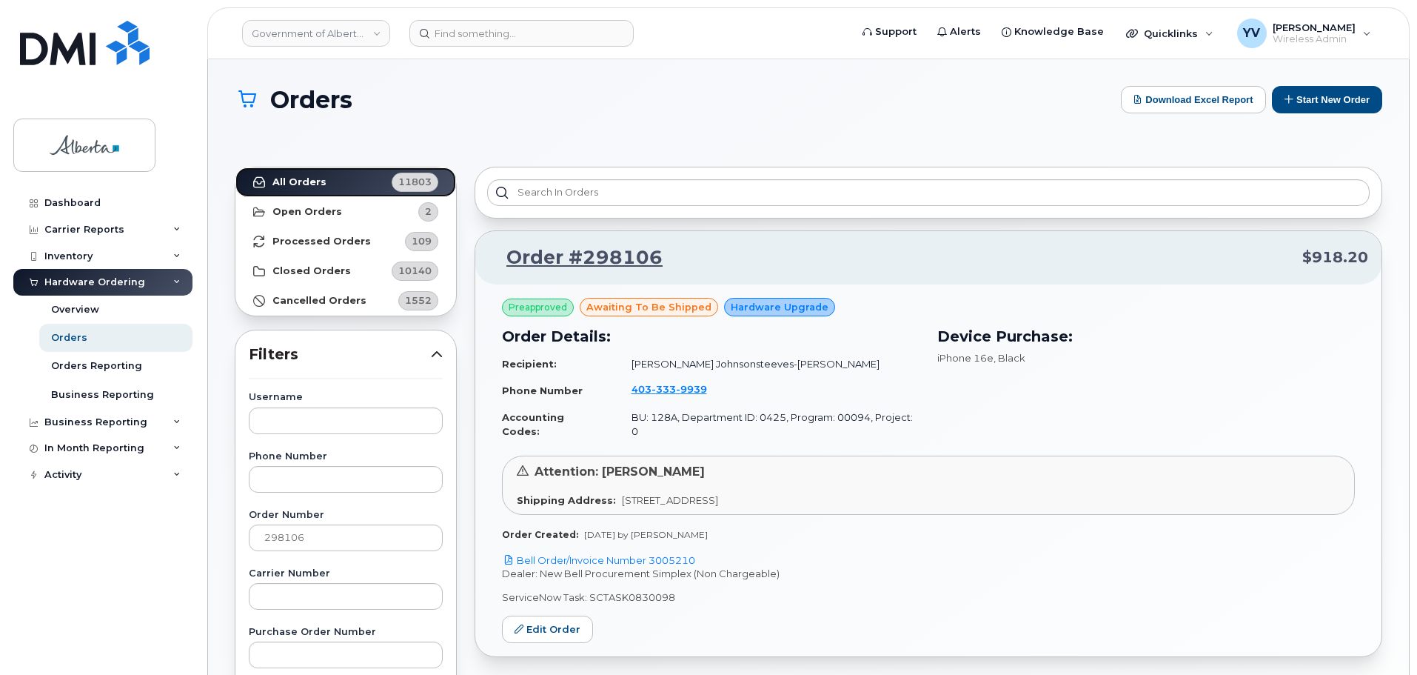
scroll to position [61, 0]
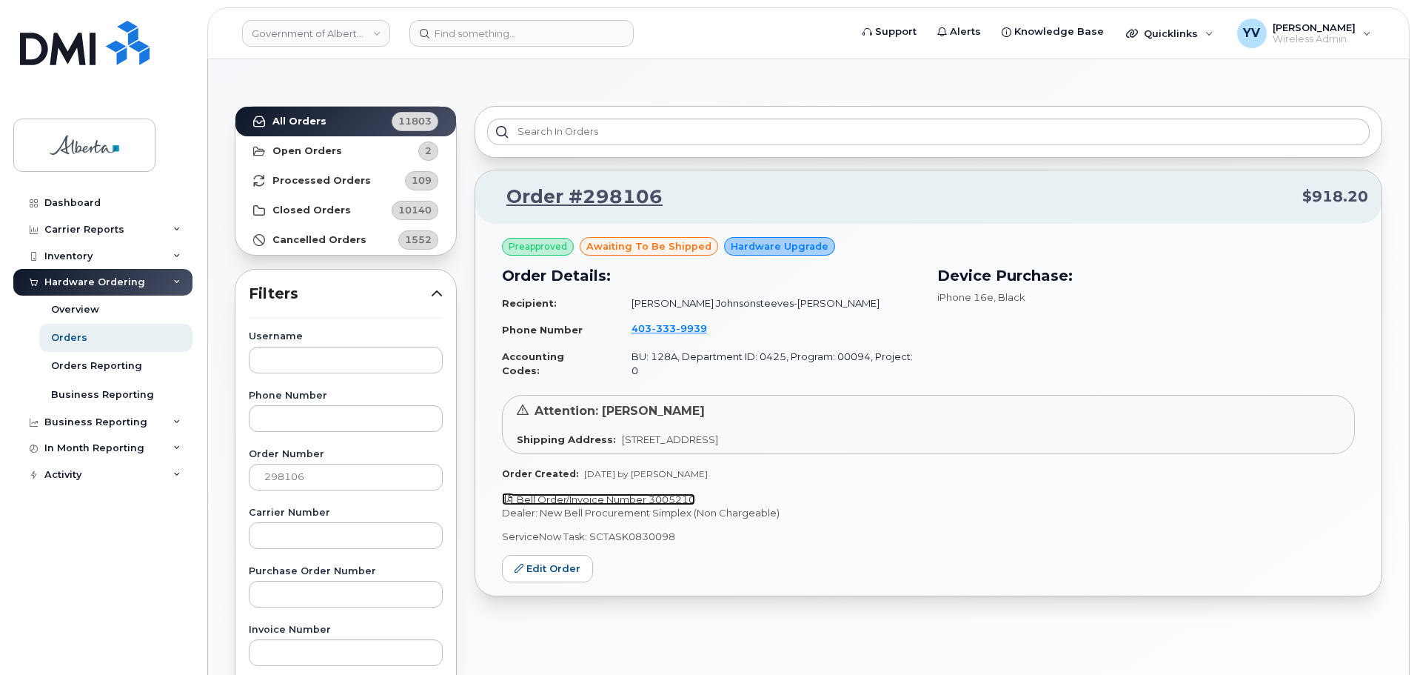
click at [672, 493] on link "Bell Order/Invoice Number 3005210" at bounding box center [598, 499] width 193 height 12
drag, startPoint x: 320, startPoint y: 478, endPoint x: 234, endPoint y: 478, distance: 85.9
click at [234, 478] on div "Username Phone Number Order Number 298106 Carrier Number Purchase Order Number …" at bounding box center [346, 675] width 230 height 686
paste input "264"
click at [290, 116] on strong "All Orders" at bounding box center [300, 122] width 54 height 12
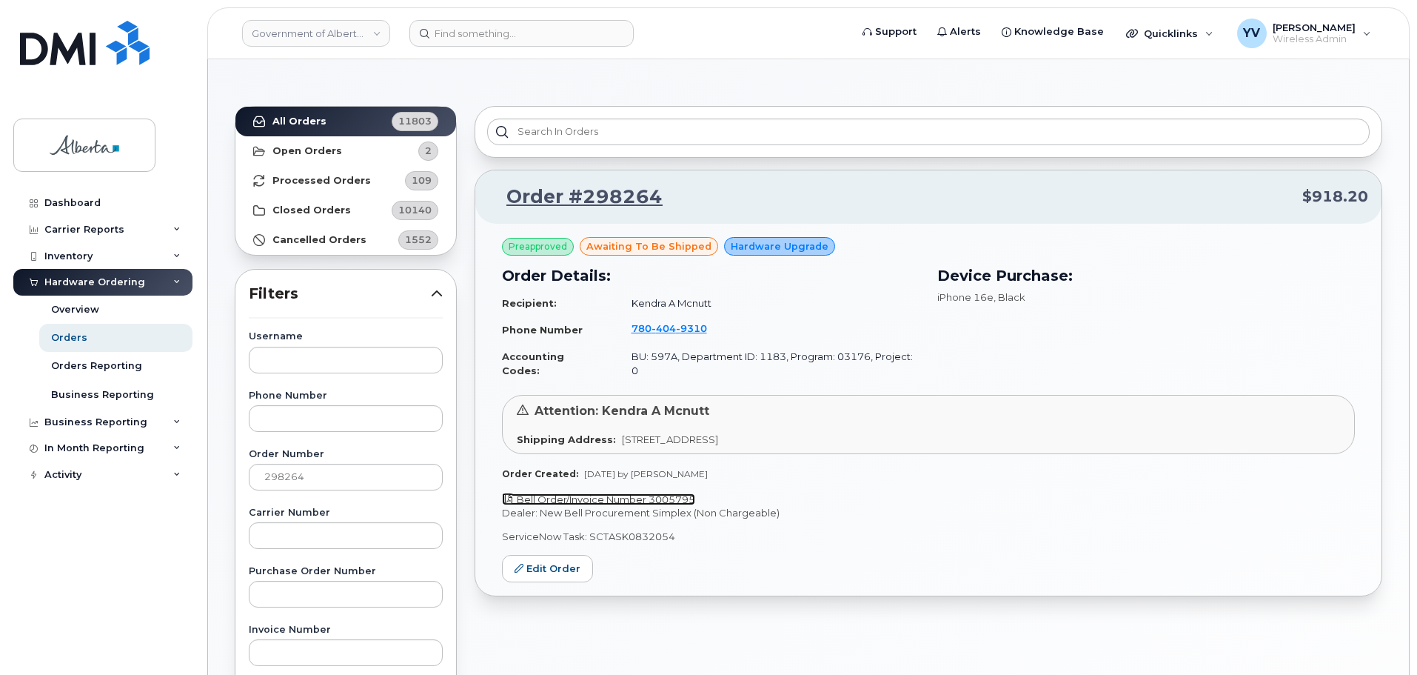
click at [669, 493] on link "Bell Order/Invoice Number 3005795" at bounding box center [598, 499] width 193 height 12
drag, startPoint x: 327, startPoint y: 473, endPoint x: 246, endPoint y: 470, distance: 81.5
click at [246, 470] on div "Username Phone Number Order Number 298264 Carrier Number Purchase Order Number …" at bounding box center [346, 675] width 230 height 686
paste input "7993"
click at [289, 117] on strong "All Orders" at bounding box center [300, 122] width 54 height 12
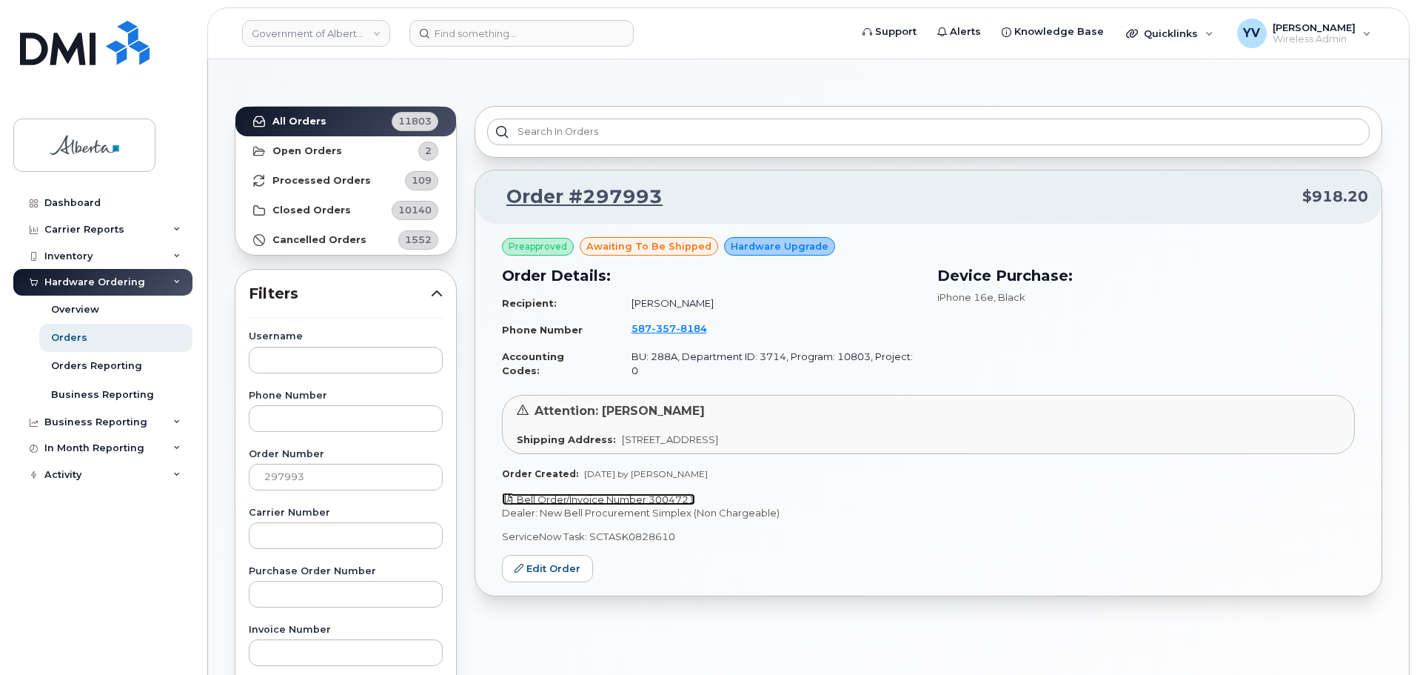
click at [666, 493] on link "Bell Order/Invoice Number 3004721" at bounding box center [598, 499] width 193 height 12
drag, startPoint x: 676, startPoint y: 521, endPoint x: 590, endPoint y: 528, distance: 86.2
click at [590, 529] on p "ServiceNow Task: SCTASK0828610" at bounding box center [928, 536] width 853 height 14
copy p "SCTASK0828610"
drag, startPoint x: 313, startPoint y: 477, endPoint x: 250, endPoint y: 475, distance: 63.0
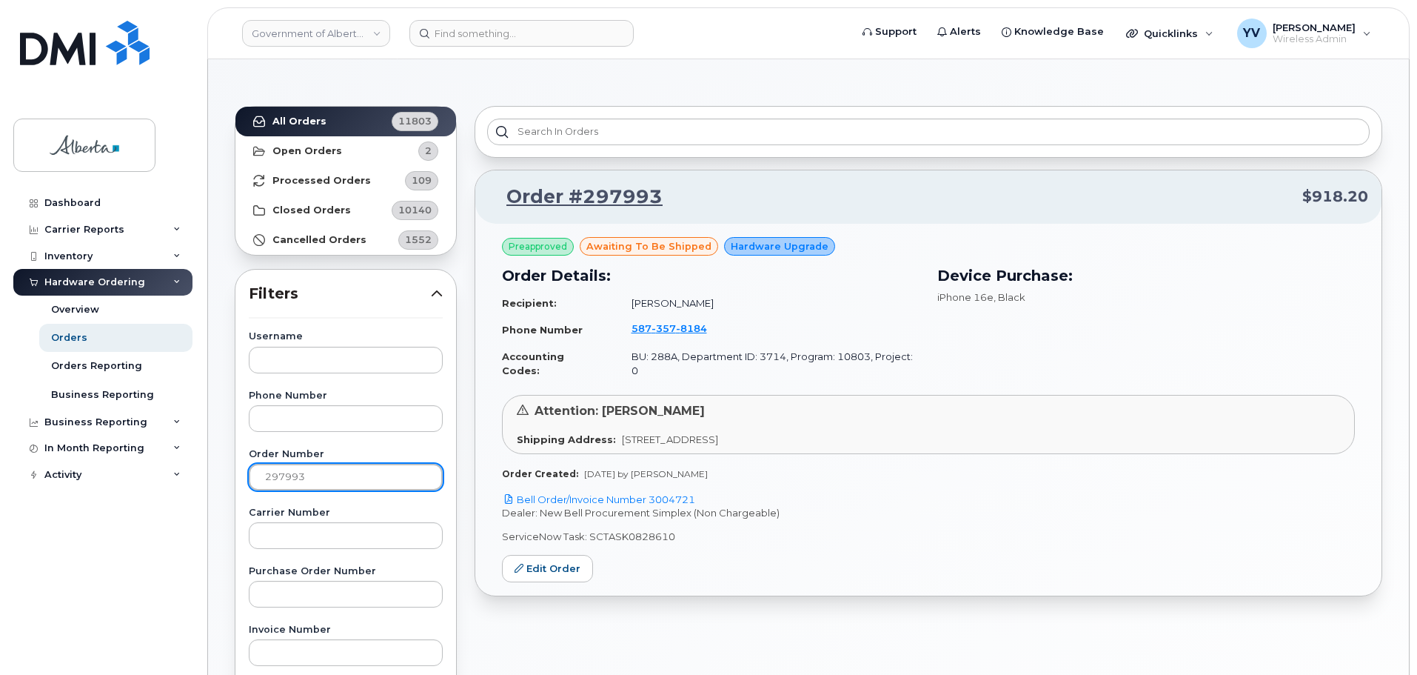
click at [250, 475] on input "297993" at bounding box center [346, 477] width 194 height 27
paste input "8598"
click at [281, 120] on strong "All Orders" at bounding box center [300, 122] width 54 height 12
click at [664, 493] on link "Bell Order/Invoice Number 3007151" at bounding box center [598, 499] width 193 height 12
drag, startPoint x: 674, startPoint y: 523, endPoint x: 589, endPoint y: 526, distance: 85.2
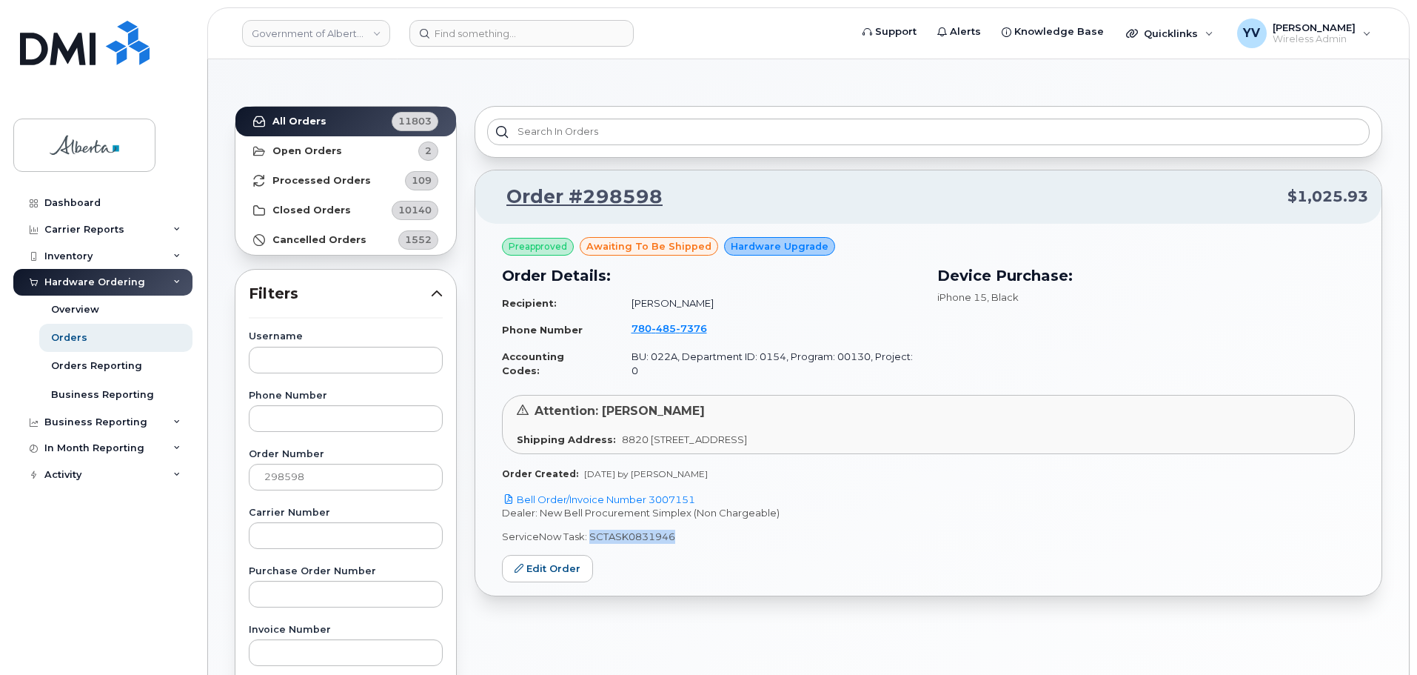
click at [589, 529] on p "ServiceNow Task: SCTASK0831946" at bounding box center [928, 536] width 853 height 14
copy p "SCTASK0831946"
drag, startPoint x: 302, startPoint y: 476, endPoint x: 232, endPoint y: 472, distance: 70.4
click at [232, 472] on div "Username Phone Number Order Number 298598 Carrier Number Purchase Order Number …" at bounding box center [346, 675] width 230 height 686
paste input "427"
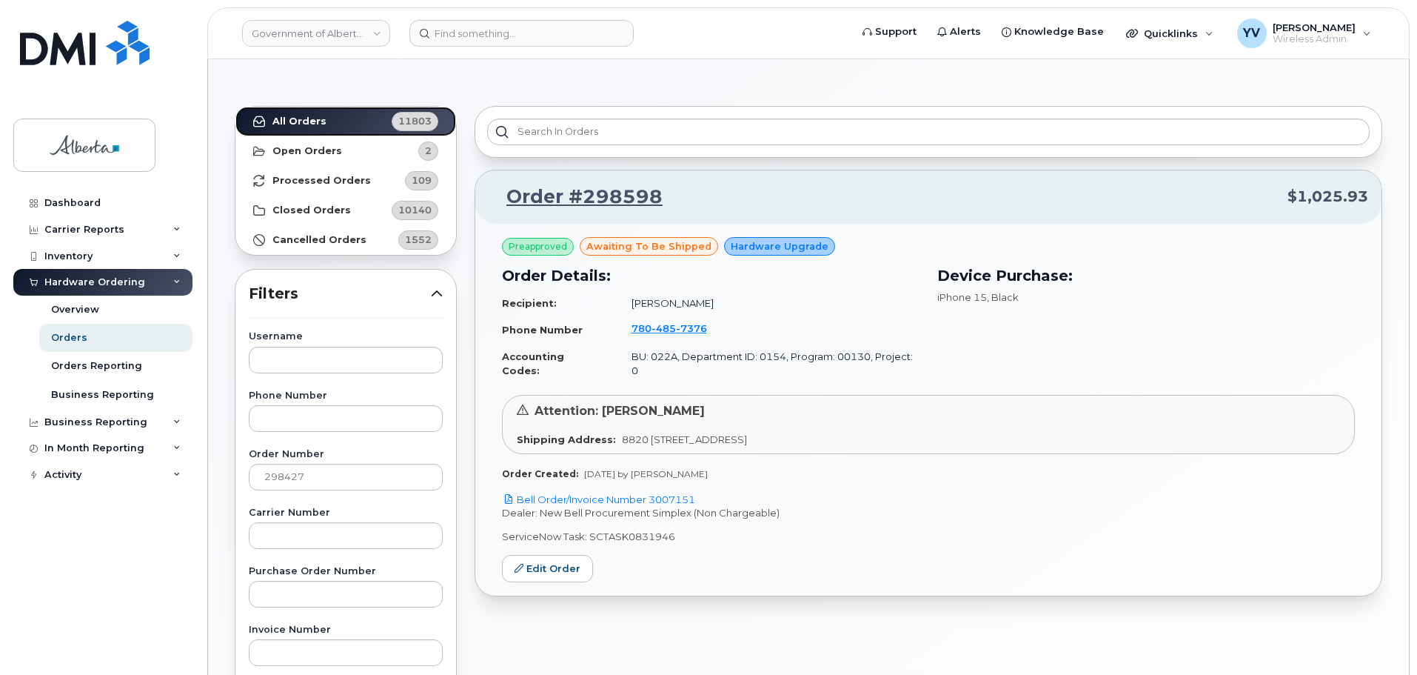
click at [298, 118] on strong "All Orders" at bounding box center [300, 122] width 54 height 12
click at [685, 493] on link "Bell Order/Invoice Number 3006618" at bounding box center [598, 499] width 193 height 12
drag, startPoint x: 311, startPoint y: 474, endPoint x: 252, endPoint y: 472, distance: 59.3
click at [252, 472] on input "298427" at bounding box center [346, 477] width 194 height 27
paste input "7915"
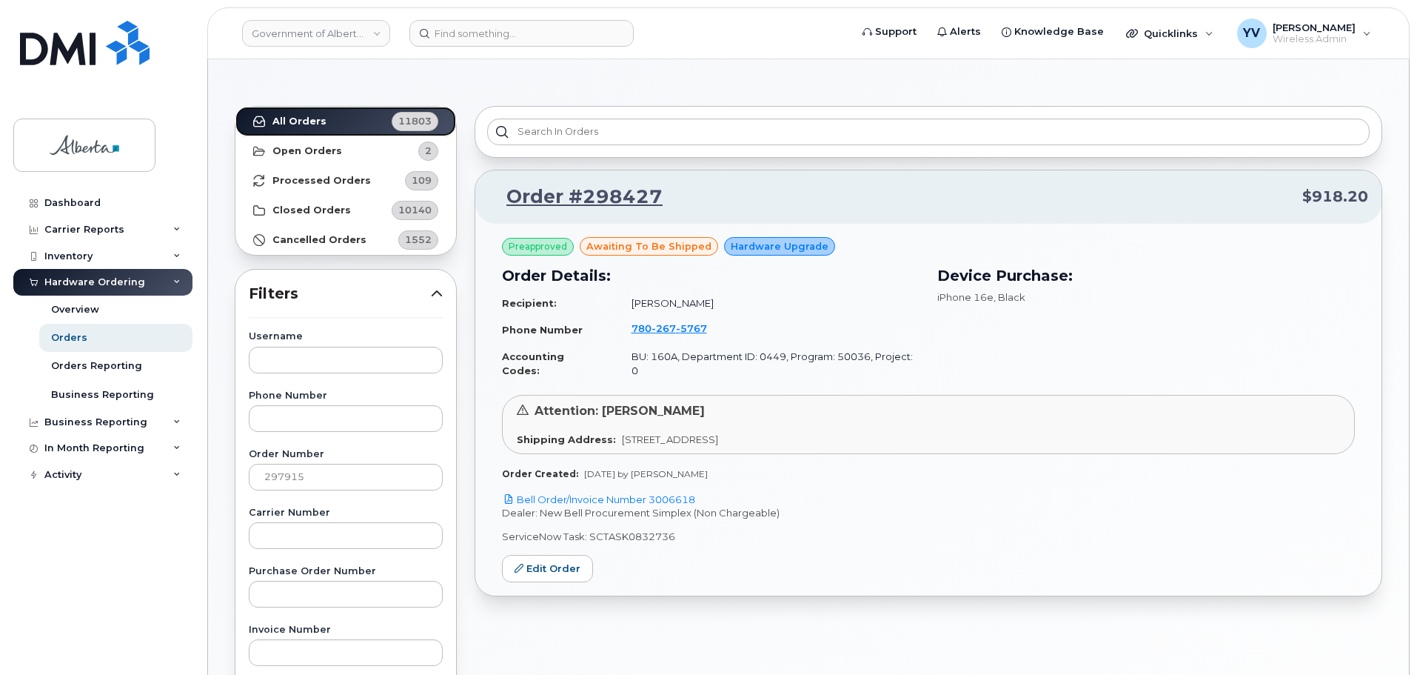
click at [290, 116] on strong "All Orders" at bounding box center [300, 122] width 54 height 12
click at [666, 493] on link "Bell Order/Invoice Number 3004395" at bounding box center [598, 499] width 193 height 12
drag, startPoint x: 671, startPoint y: 526, endPoint x: 587, endPoint y: 520, distance: 84.6
click at [587, 529] on p "ServiceNow Task: SCTASK0828728" at bounding box center [928, 536] width 853 height 14
click at [588, 529] on p "ServiceNow Task: SCTASK0828728" at bounding box center [928, 536] width 853 height 14
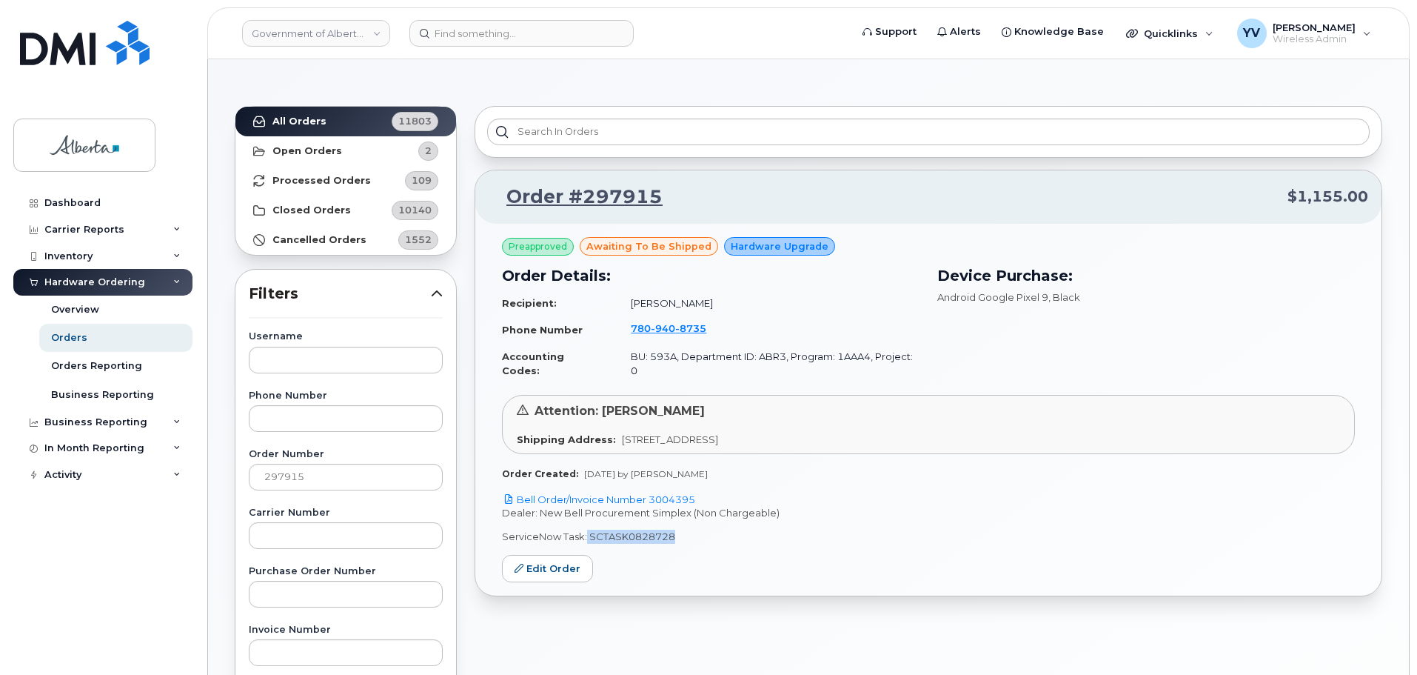
drag, startPoint x: 673, startPoint y: 521, endPoint x: 585, endPoint y: 524, distance: 88.2
click at [585, 529] on p "ServiceNow Task: SCTASK0828728" at bounding box center [928, 536] width 853 height 14
copy p "SCTASK0828728"
drag, startPoint x: 307, startPoint y: 472, endPoint x: 252, endPoint y: 472, distance: 54.8
click at [252, 472] on input "297915" at bounding box center [346, 477] width 194 height 27
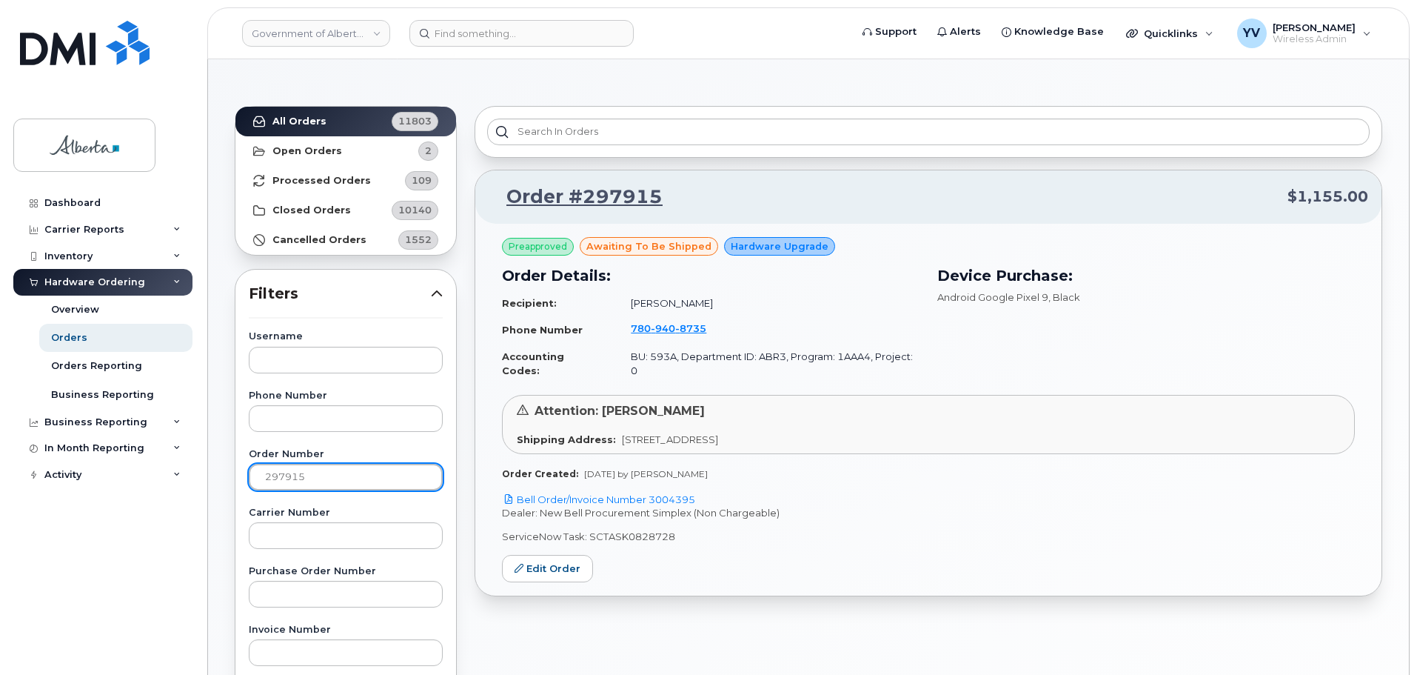
paste input "8579"
type input "298579"
click at [272, 118] on link "All Orders 11803" at bounding box center [345, 122] width 221 height 30
click at [672, 493] on link "Bell Order/Invoice Number 3007083" at bounding box center [598, 499] width 193 height 12
